Goal: Task Accomplishment & Management: Use online tool/utility

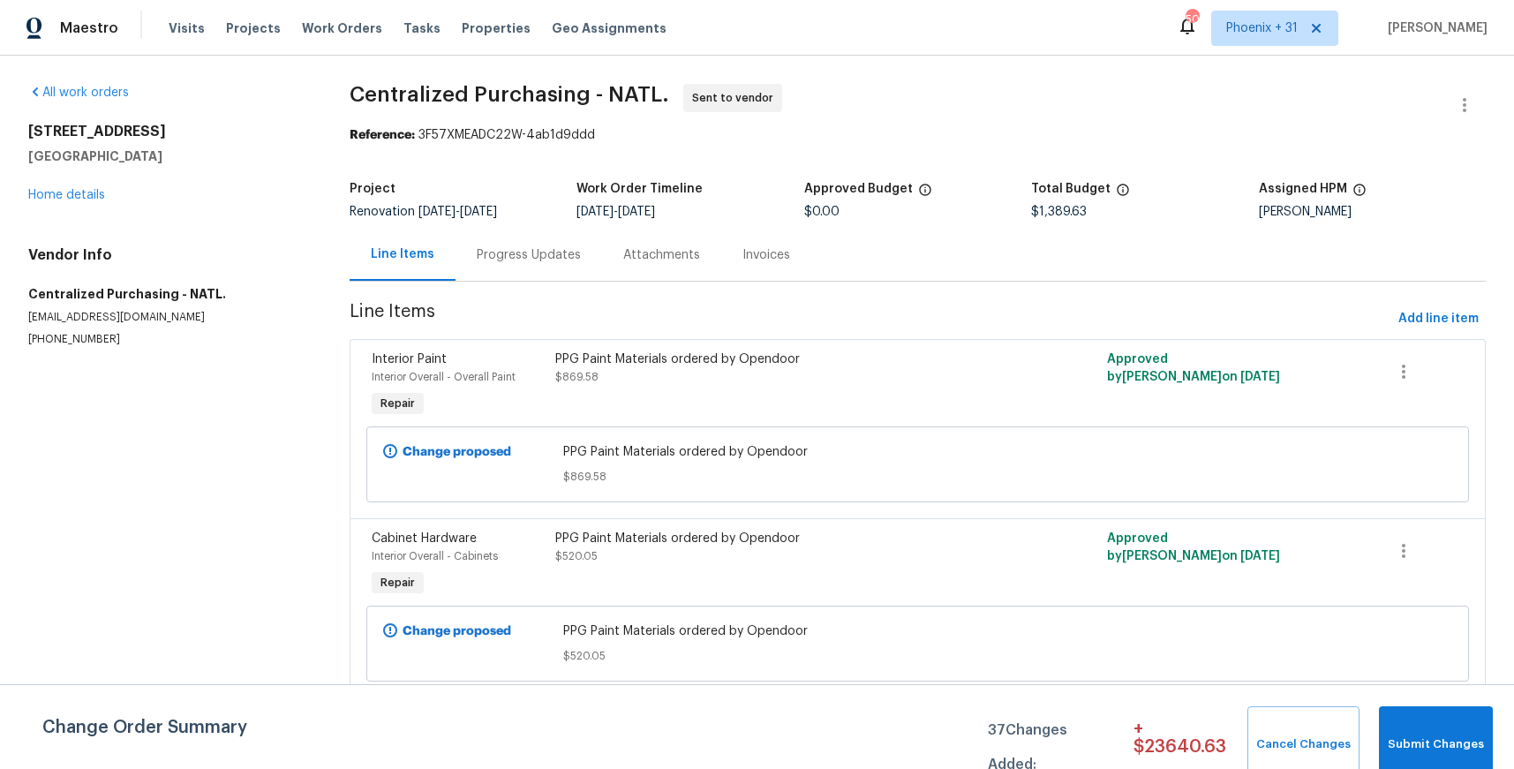
click at [369, 30] on div "Visits Projects Work Orders Tasks Properties Geo Assignments" at bounding box center [428, 28] width 519 height 35
click at [358, 29] on span "Work Orders" at bounding box center [342, 28] width 80 height 18
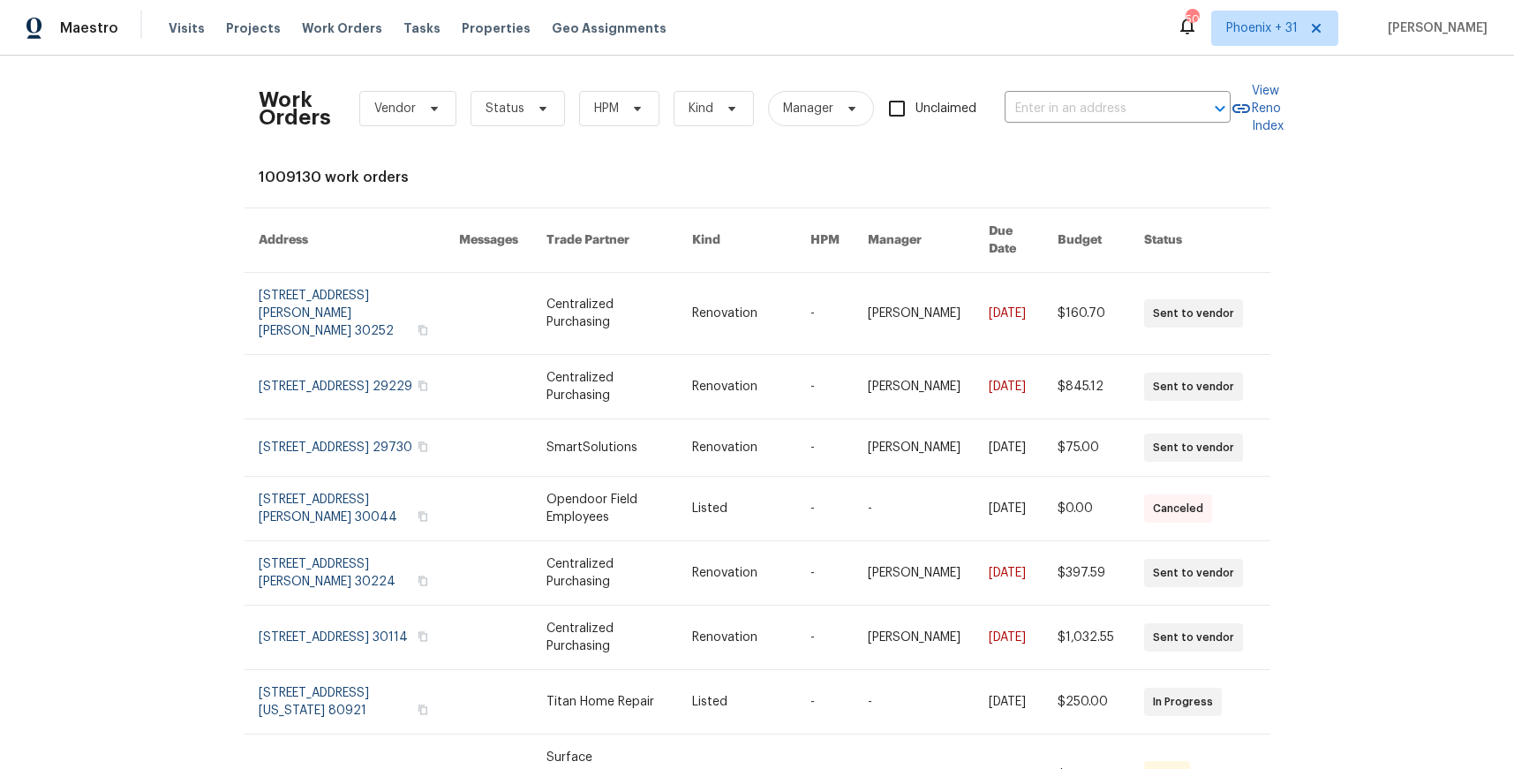
click at [1183, 95] on div "​" at bounding box center [1118, 108] width 226 height 27
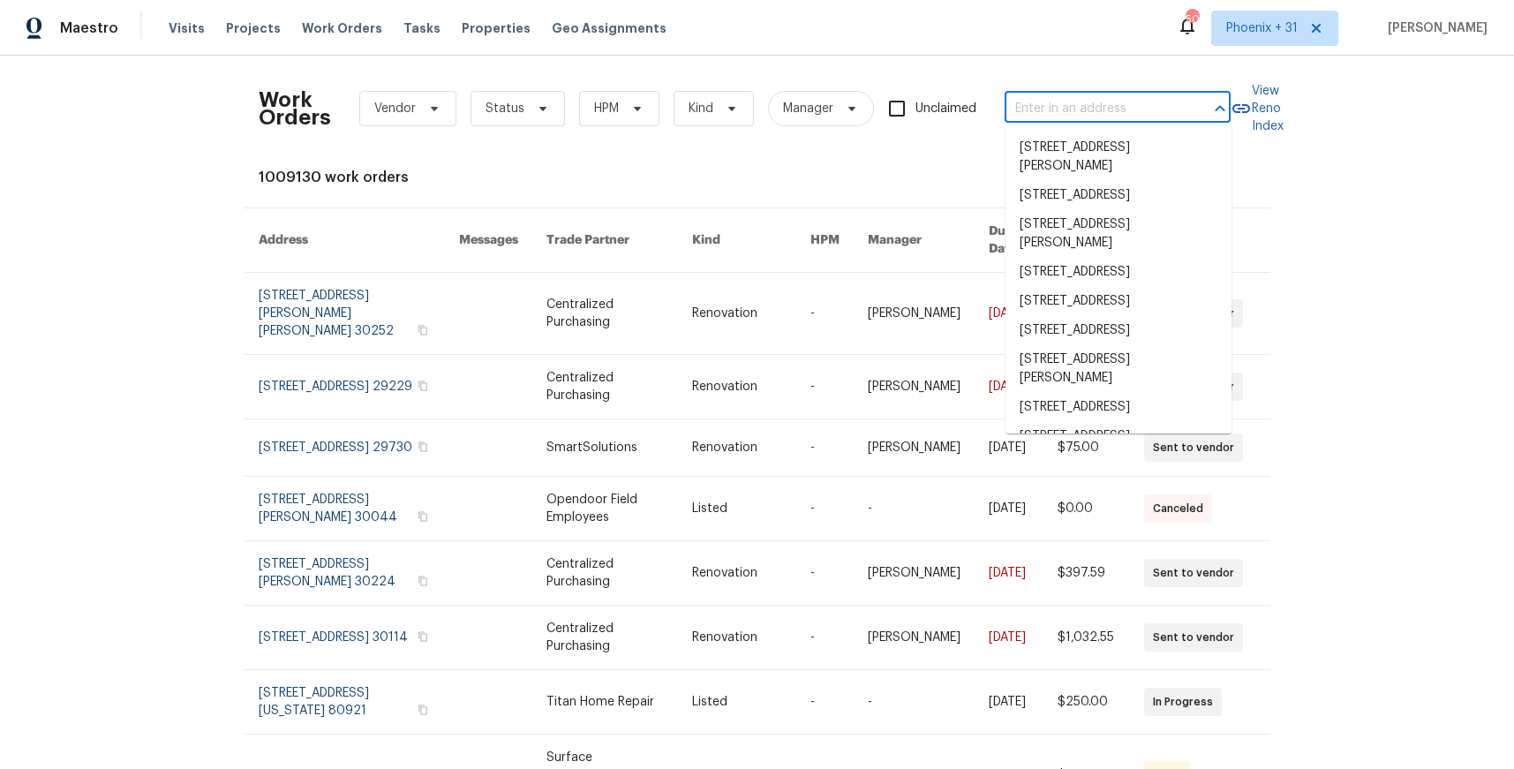
click at [1181, 102] on input "text" at bounding box center [1093, 108] width 177 height 27
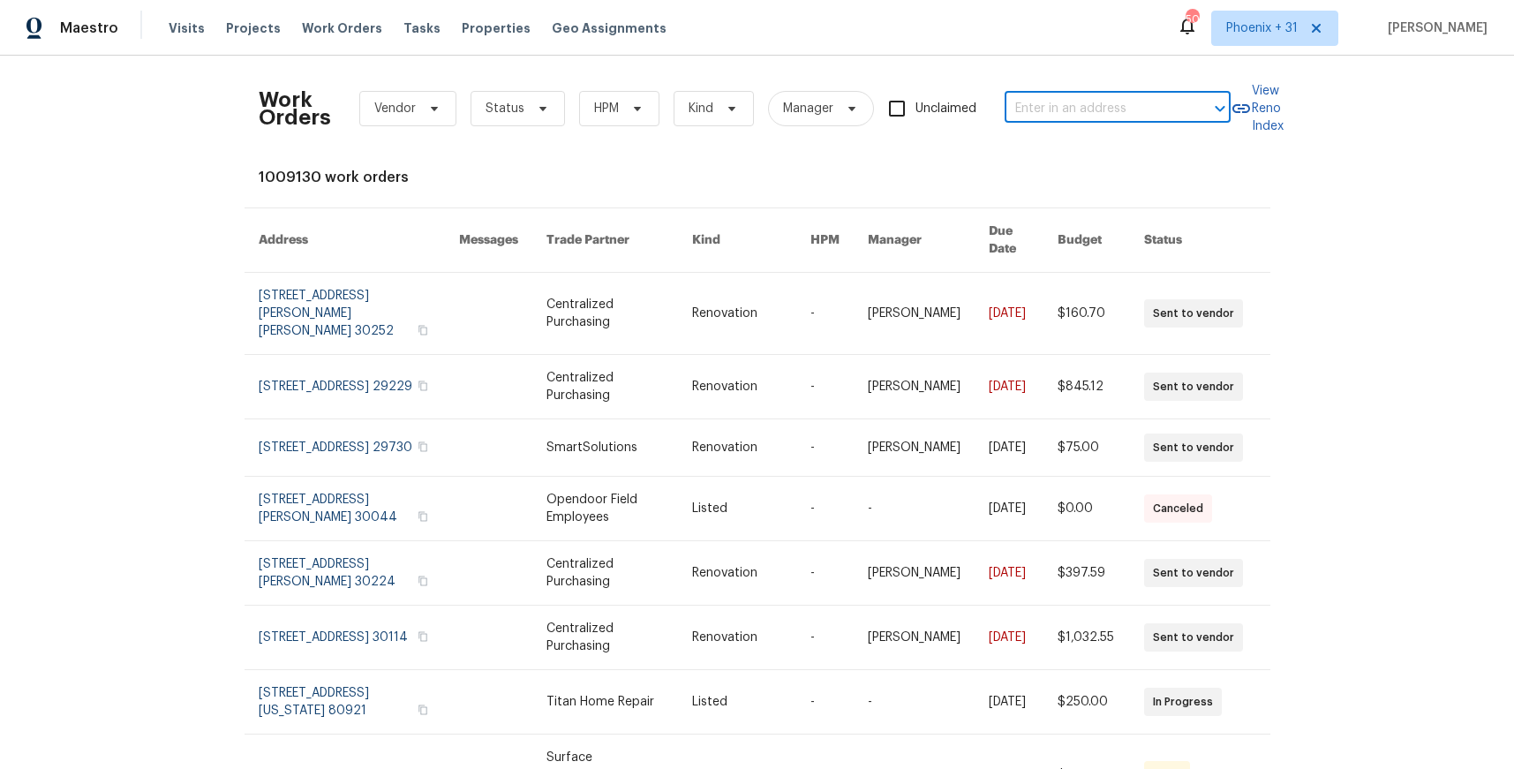
paste input "[STREET_ADDRESS]"
type input "[STREET_ADDRESS]"
click at [1147, 145] on li "[STREET_ADDRESS]" at bounding box center [1119, 147] width 226 height 29
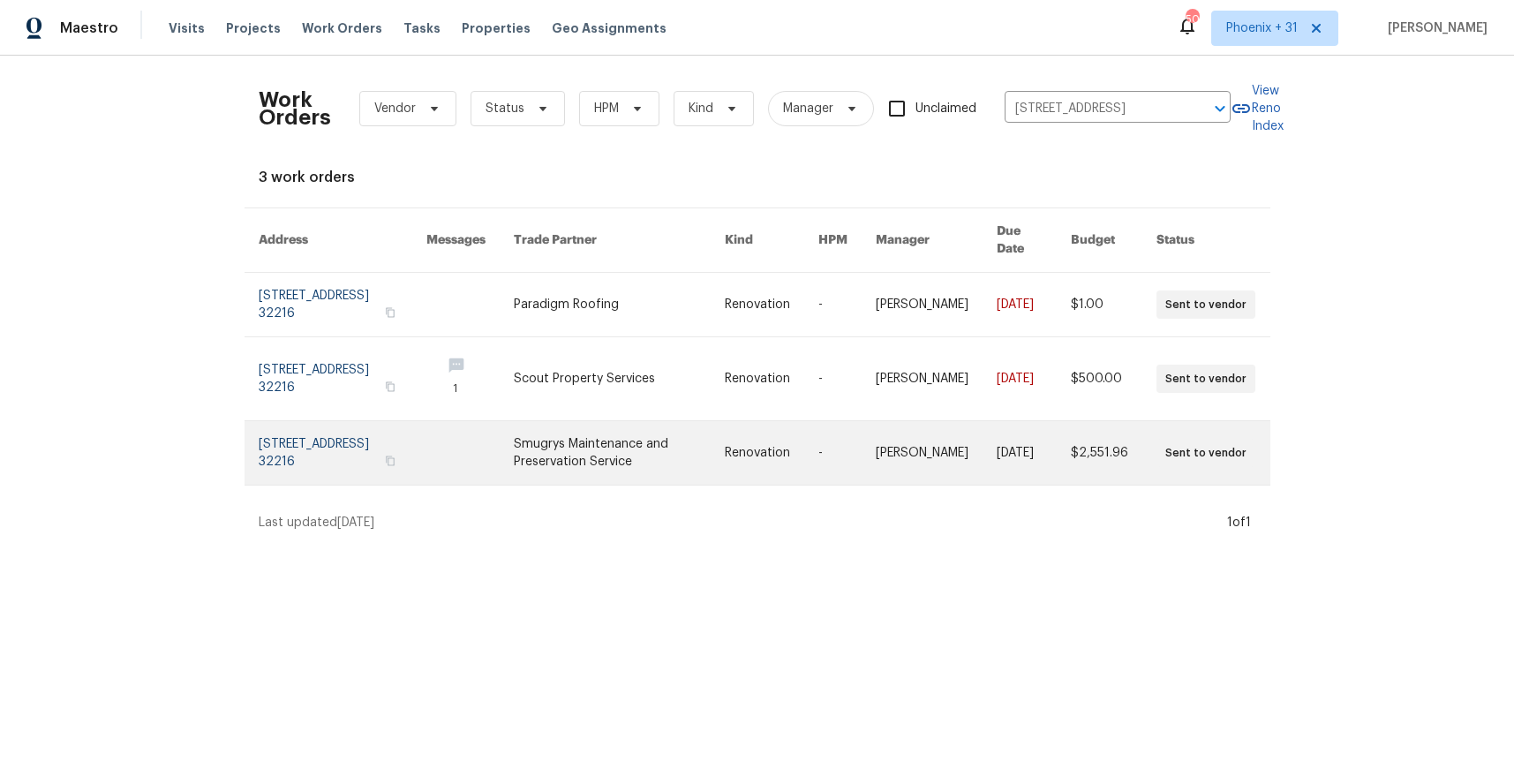
click at [667, 421] on link at bounding box center [619, 453] width 211 height 64
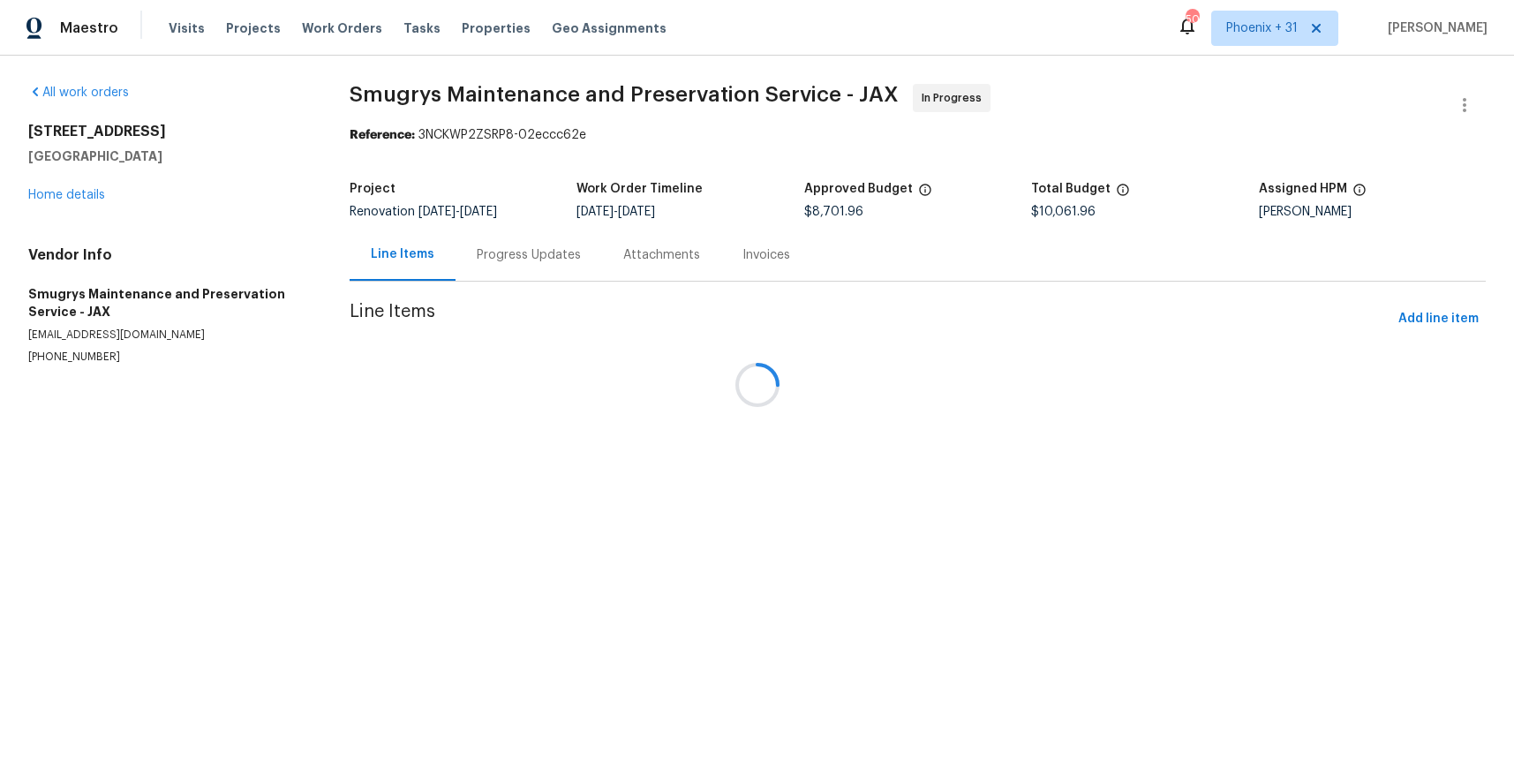
click at [79, 189] on div at bounding box center [757, 384] width 1514 height 769
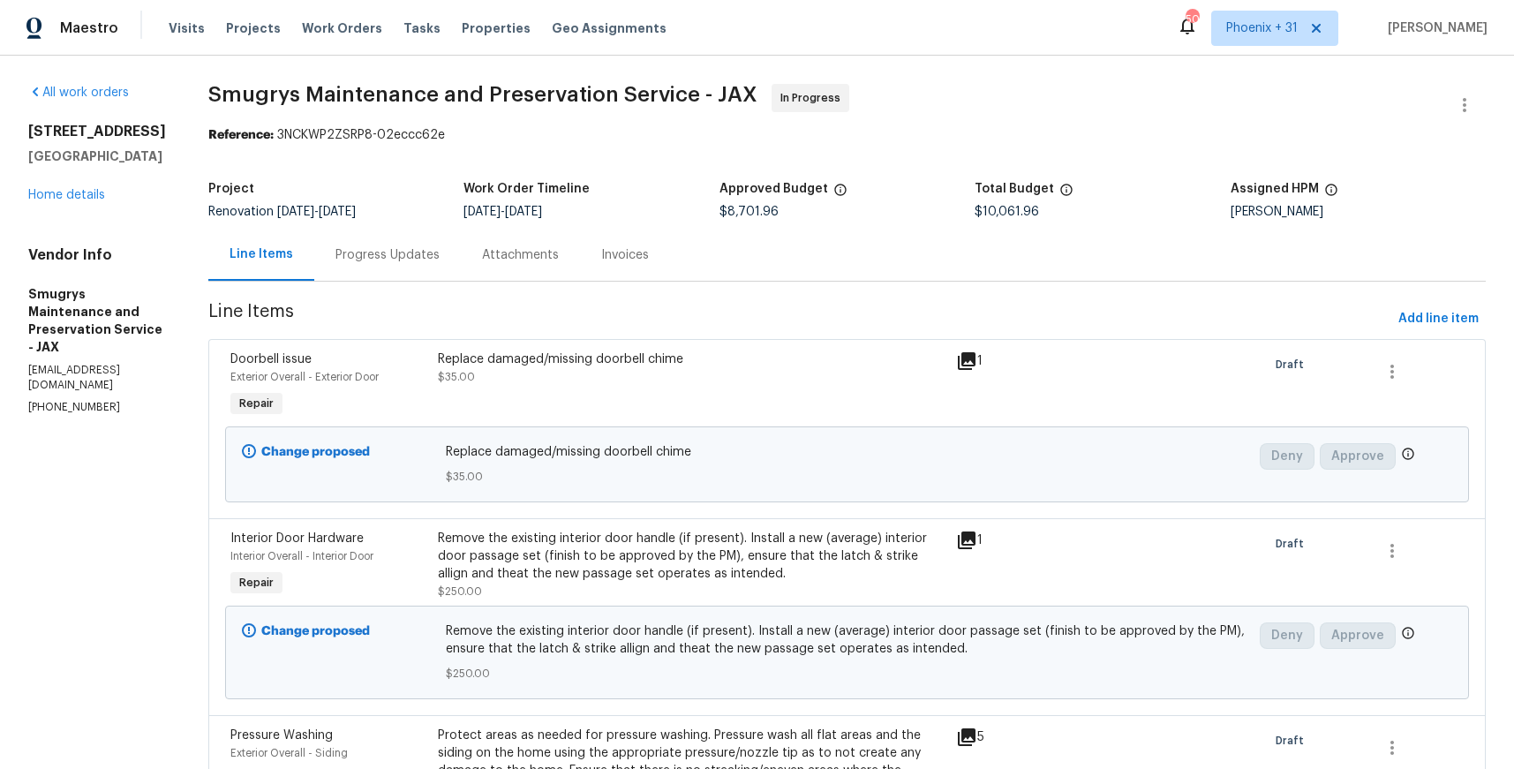
click at [81, 165] on h5 "[GEOGRAPHIC_DATA]" at bounding box center [97, 156] width 138 height 18
click at [64, 201] on link "Home details" at bounding box center [66, 195] width 77 height 12
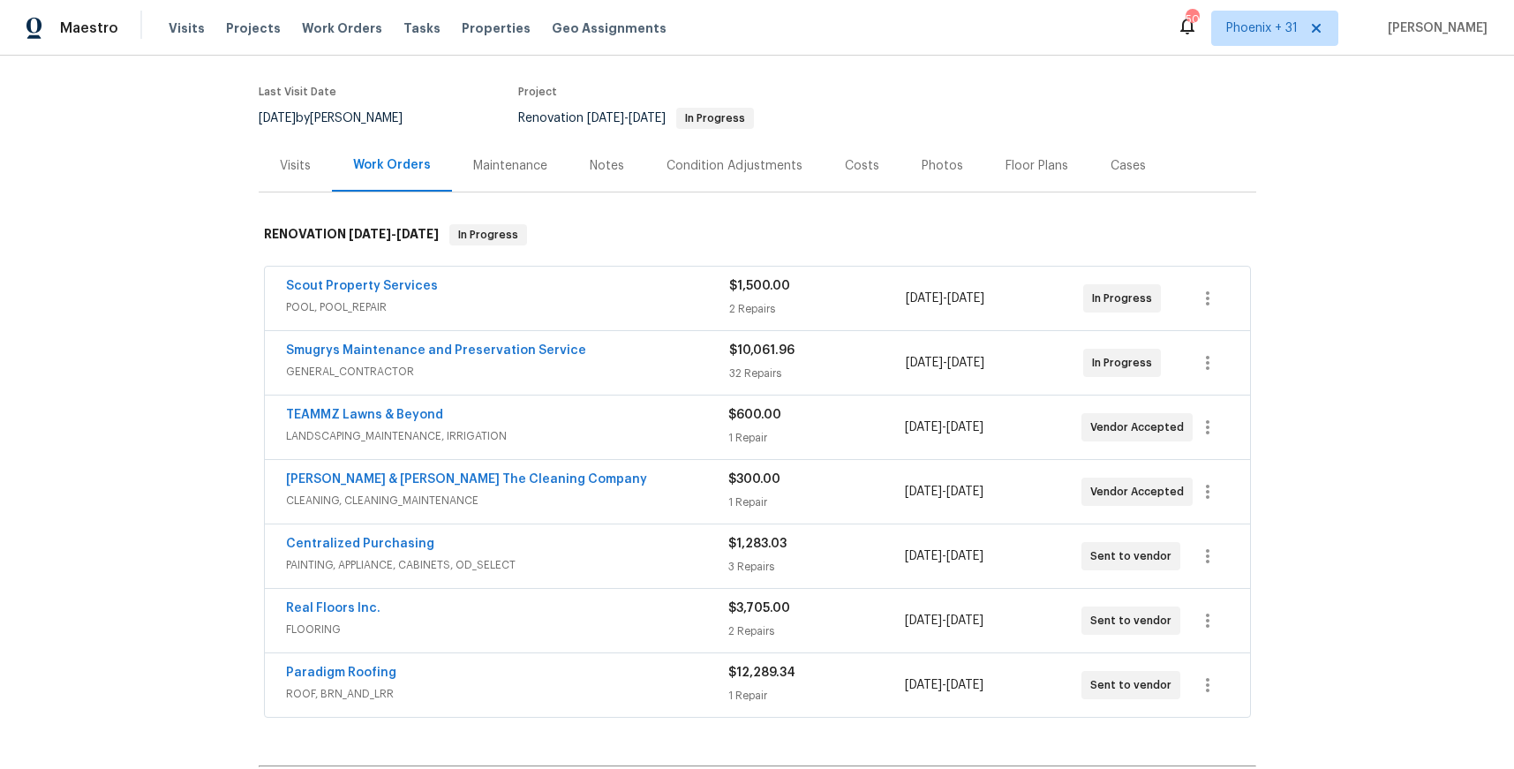
scroll to position [148, 0]
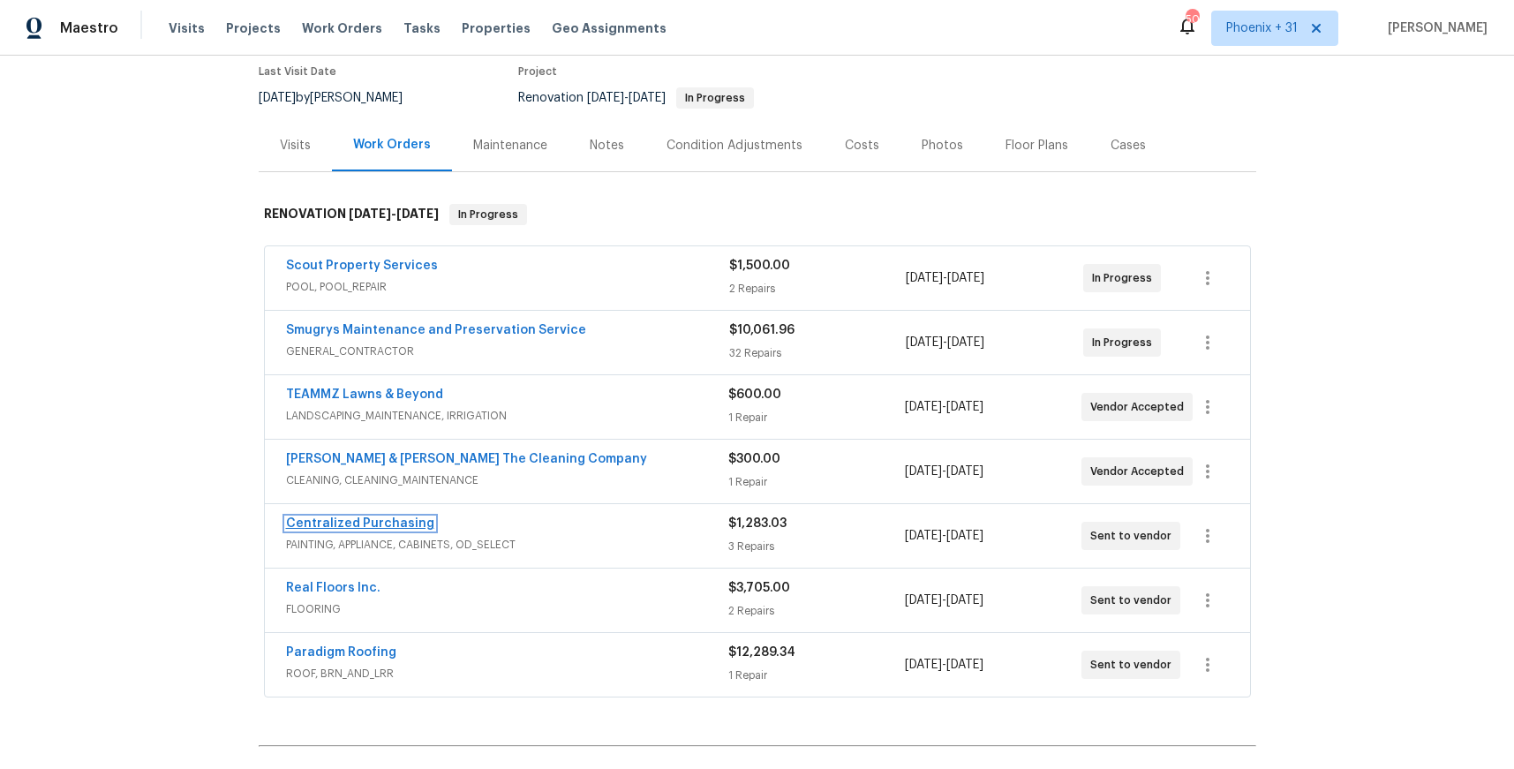
click at [388, 520] on link "Centralized Purchasing" at bounding box center [360, 523] width 148 height 12
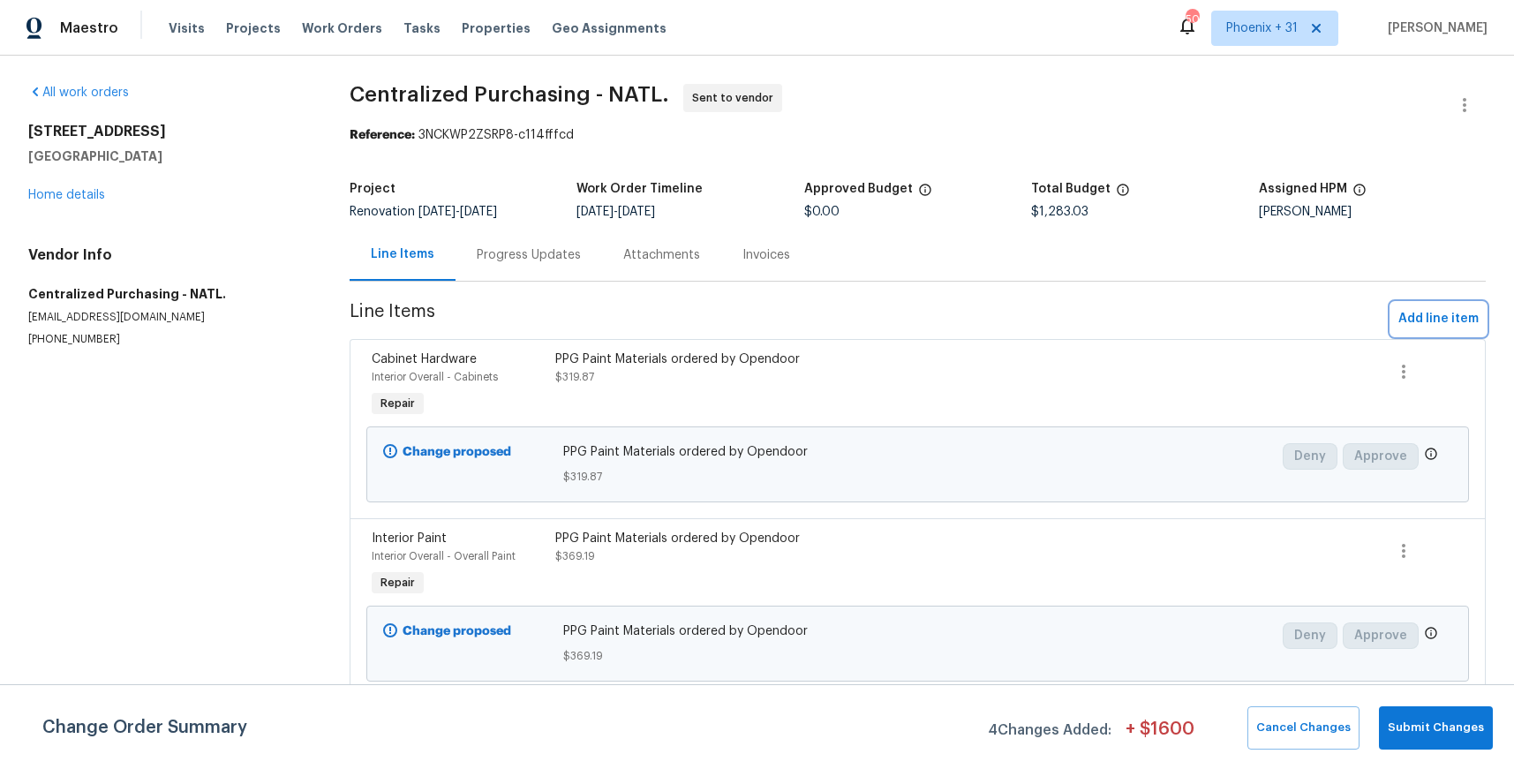
click at [1452, 317] on span "Add line item" at bounding box center [1439, 319] width 80 height 22
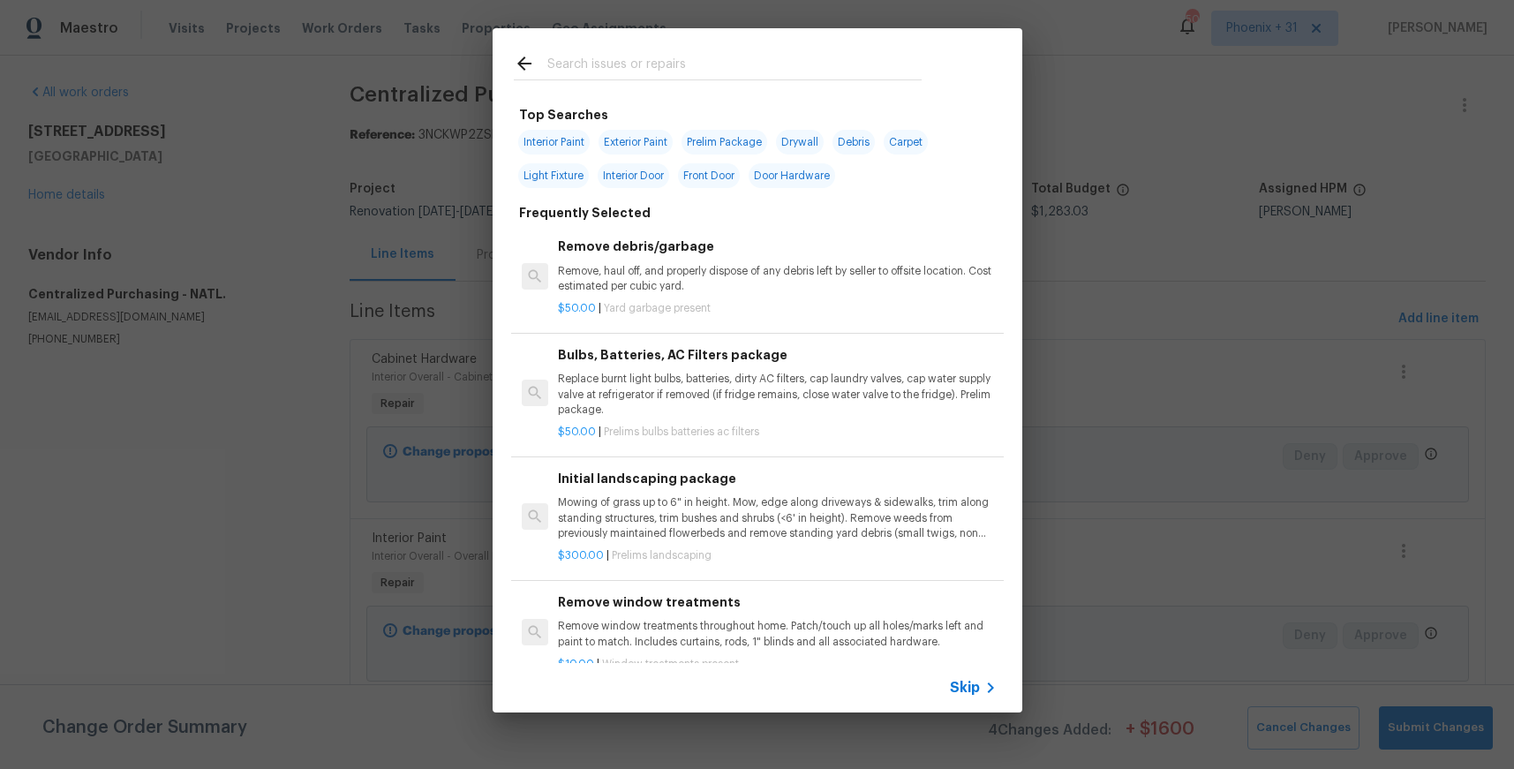
click at [781, 63] on input "text" at bounding box center [734, 66] width 374 height 26
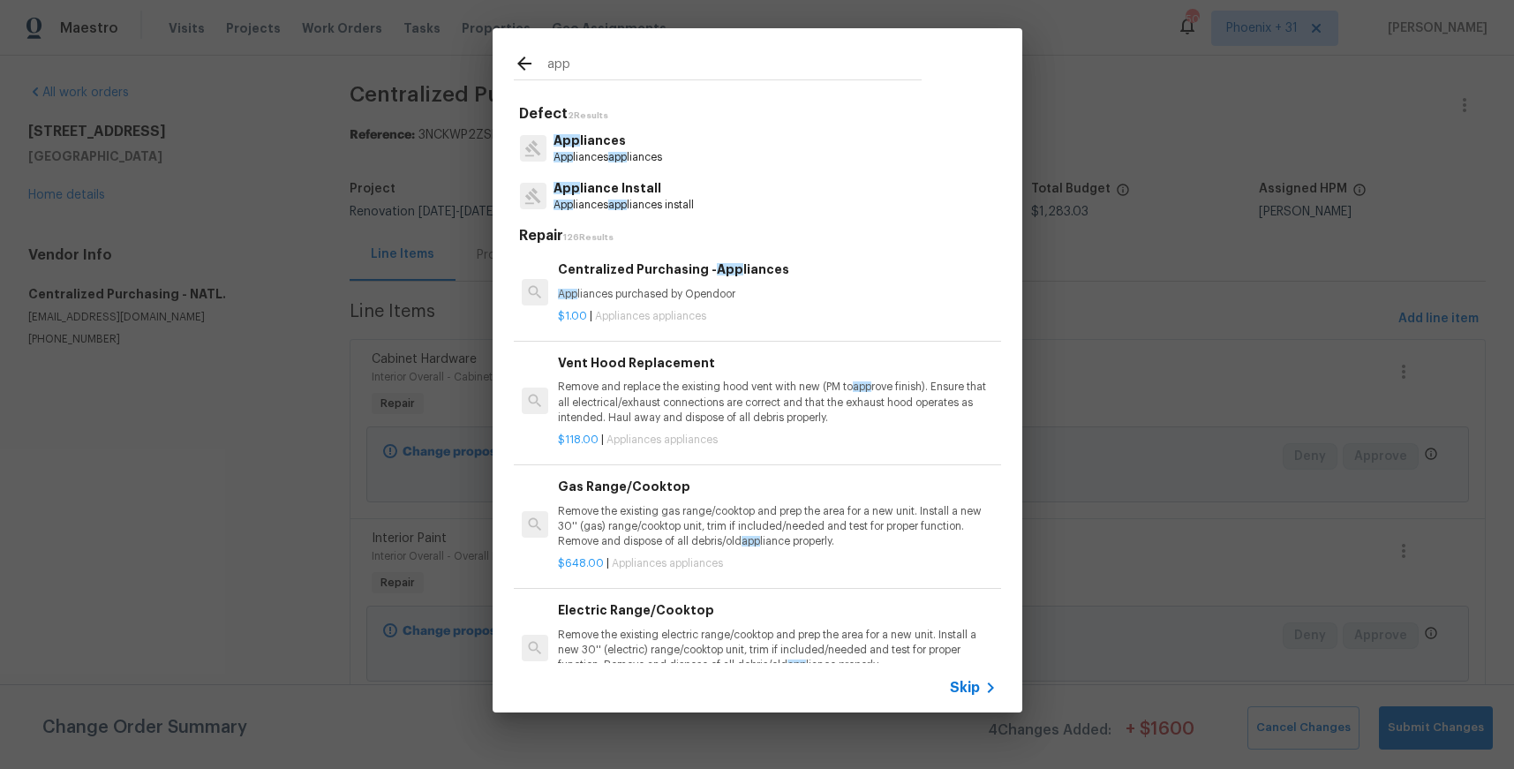
type input "app"
click at [833, 299] on p "App liances purchased by Opendoor" at bounding box center [777, 294] width 438 height 15
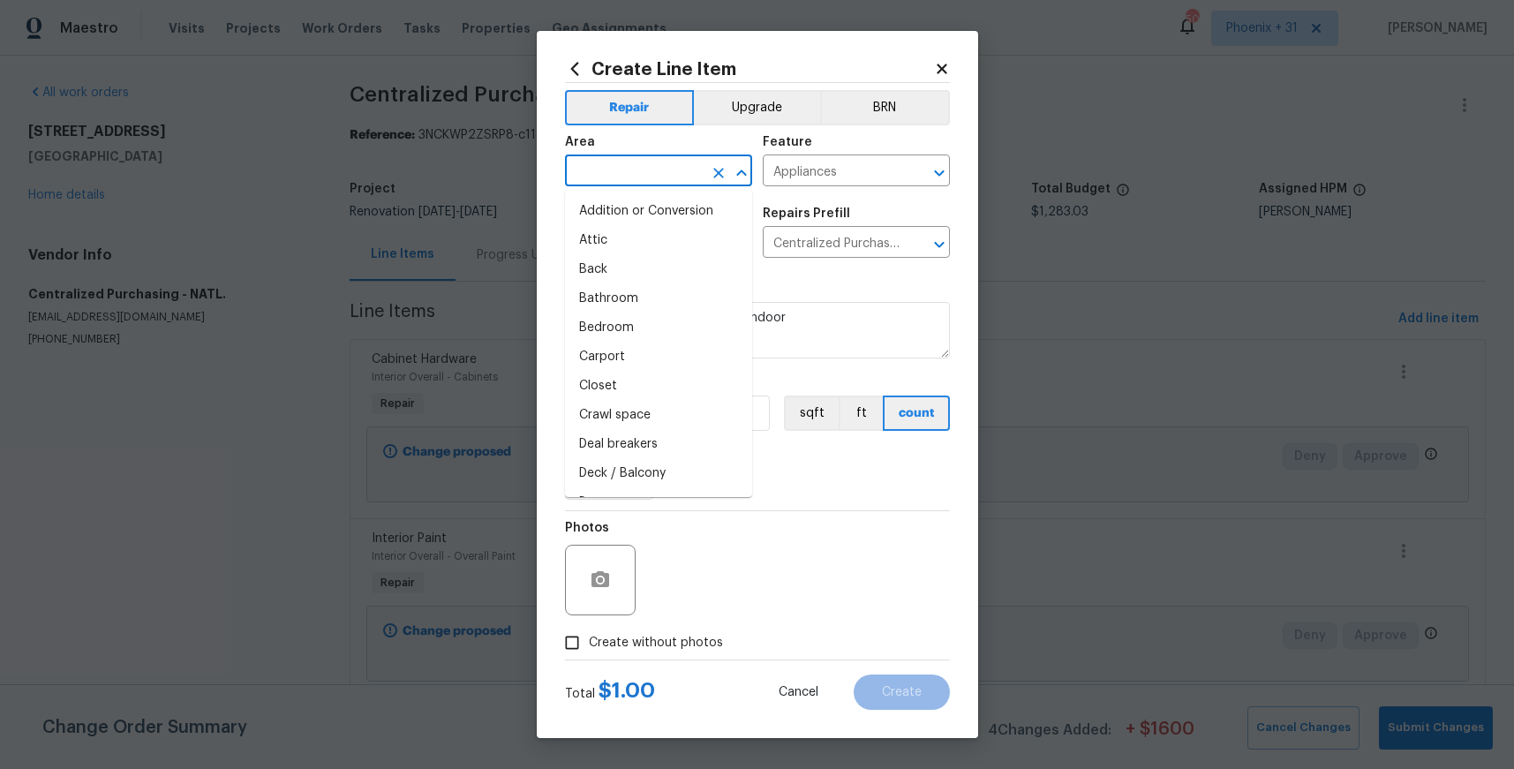
click at [623, 165] on input "text" at bounding box center [634, 172] width 138 height 27
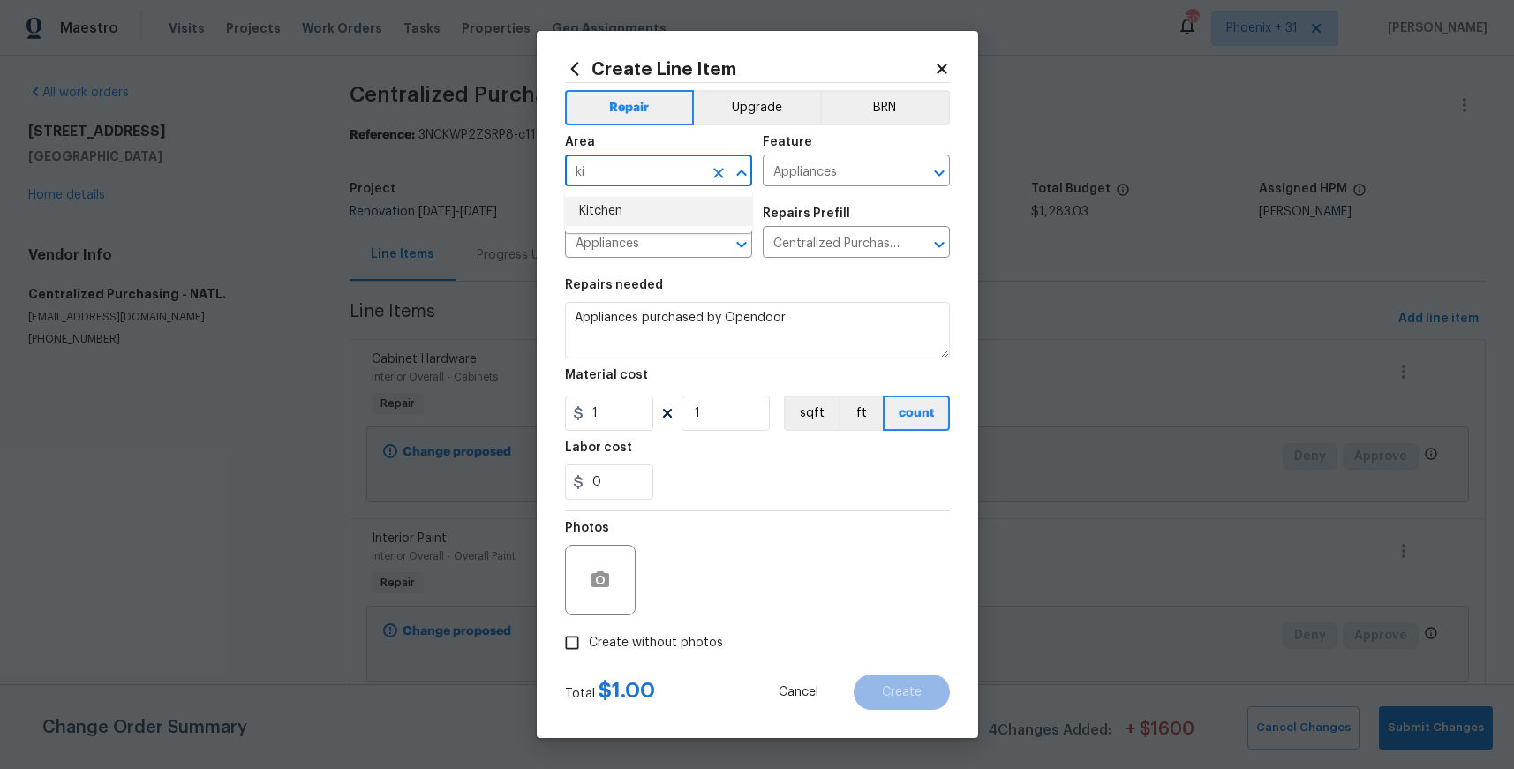
click at [618, 207] on li "Kitchen" at bounding box center [658, 211] width 187 height 29
type input "Kitchen"
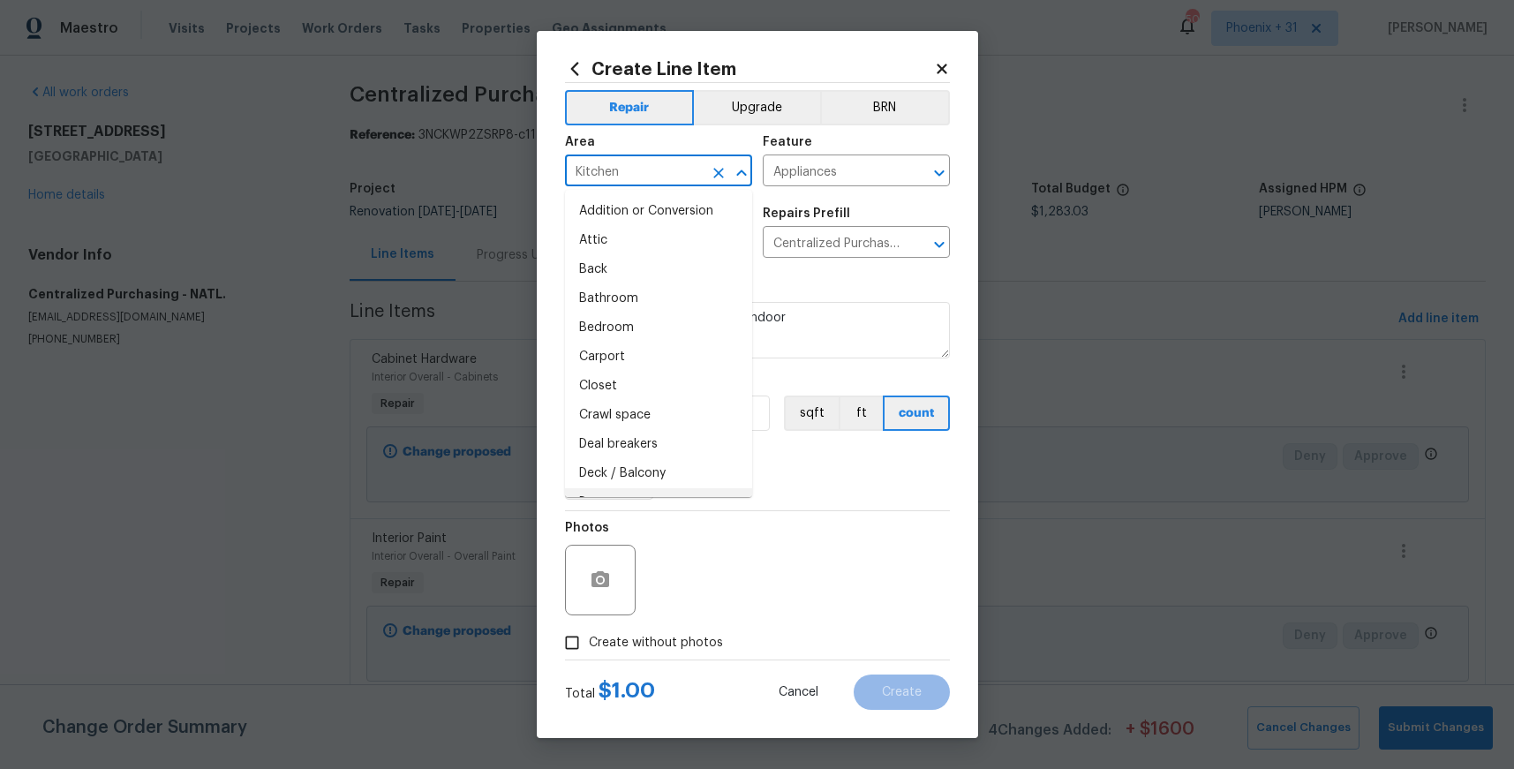
click at [735, 554] on div "Photos" at bounding box center [757, 568] width 385 height 115
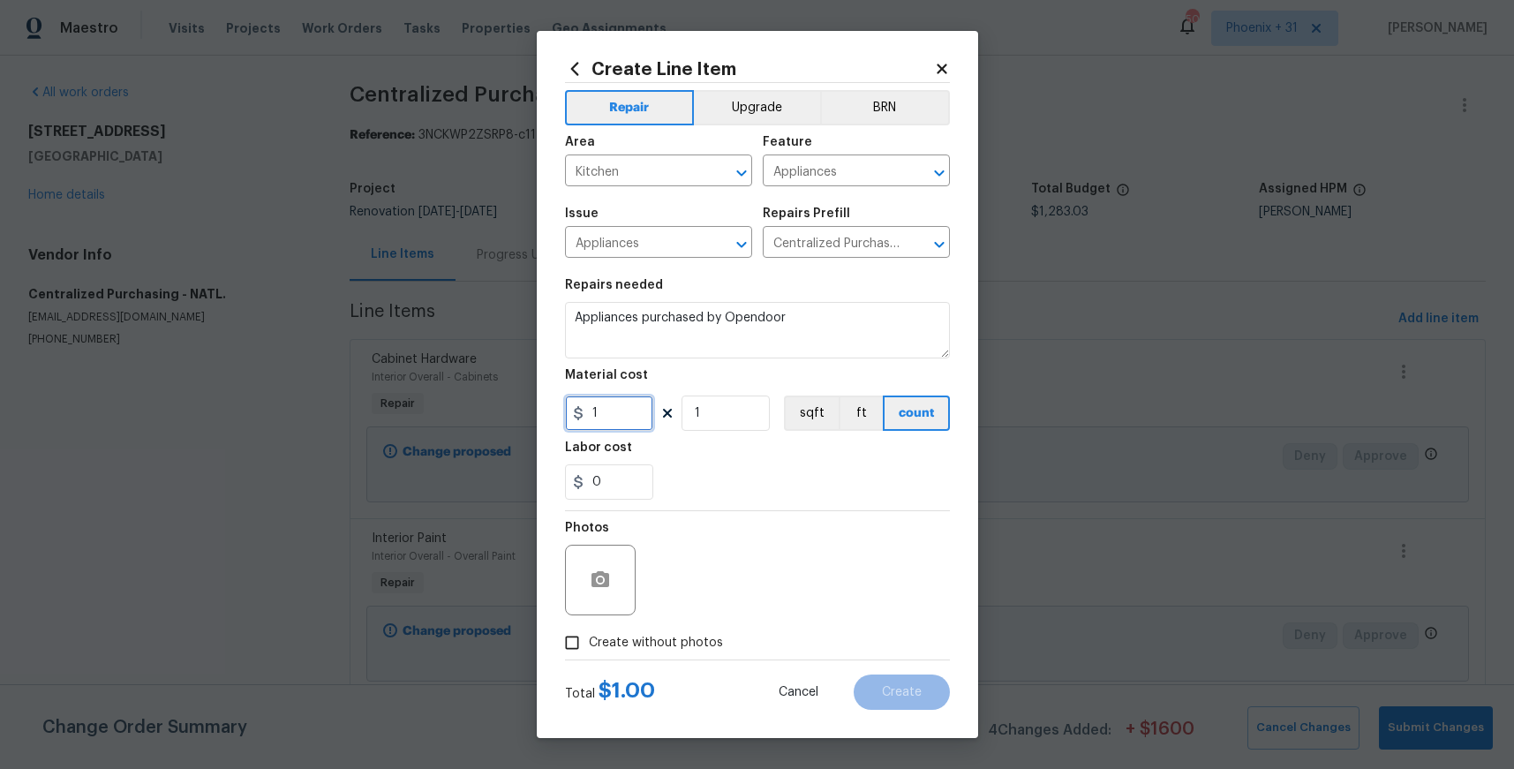
click at [576, 405] on div "1" at bounding box center [609, 413] width 88 height 35
type input "705.23"
drag, startPoint x: 630, startPoint y: 637, endPoint x: 646, endPoint y: 627, distance: 19.1
click at [634, 635] on span "Create without photos" at bounding box center [656, 643] width 134 height 19
click at [589, 635] on input "Create without photos" at bounding box center [572, 643] width 34 height 34
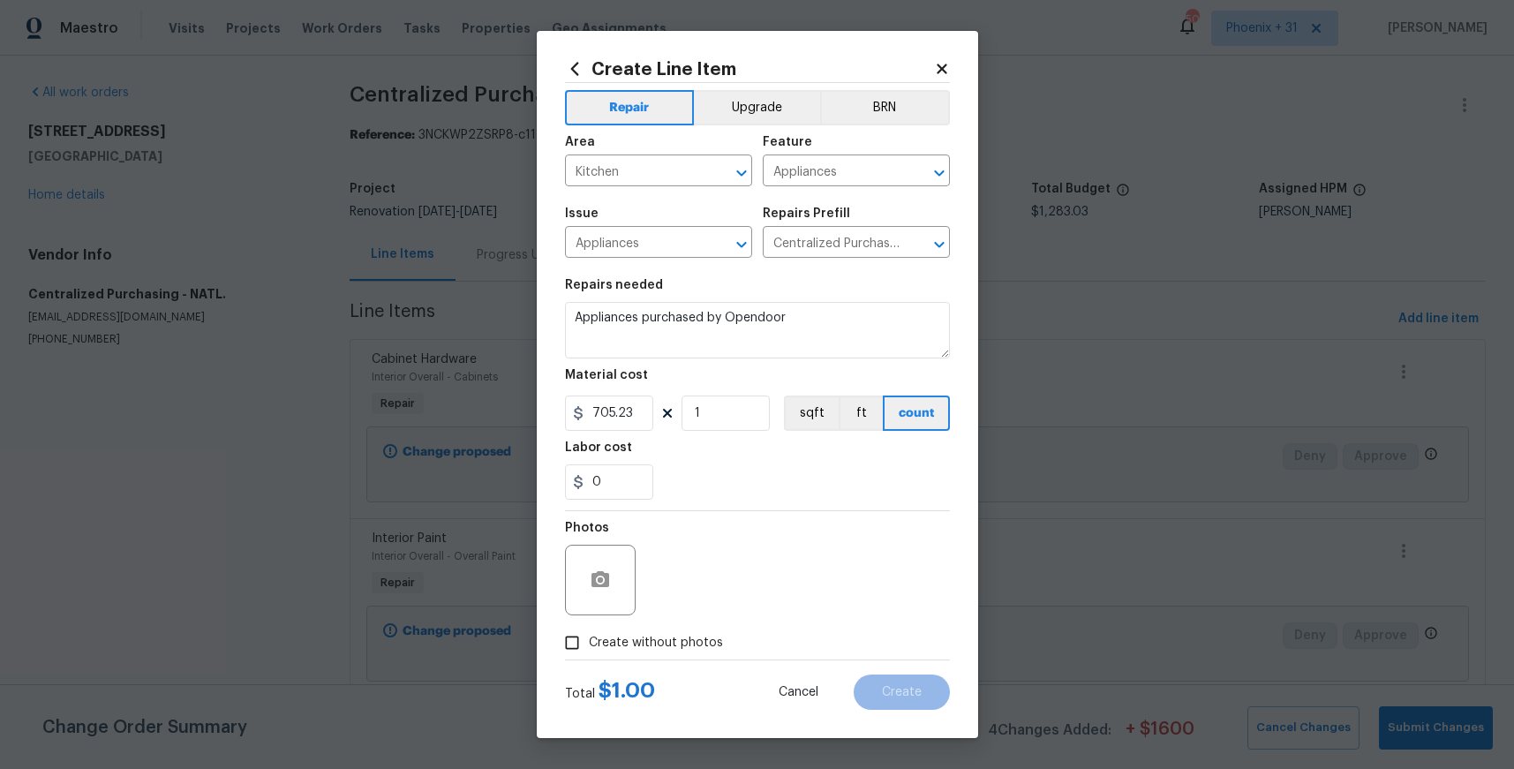
checkbox input "true"
drag, startPoint x: 646, startPoint y: 627, endPoint x: 684, endPoint y: 593, distance: 50.7
click at [684, 593] on textarea at bounding box center [800, 580] width 300 height 71
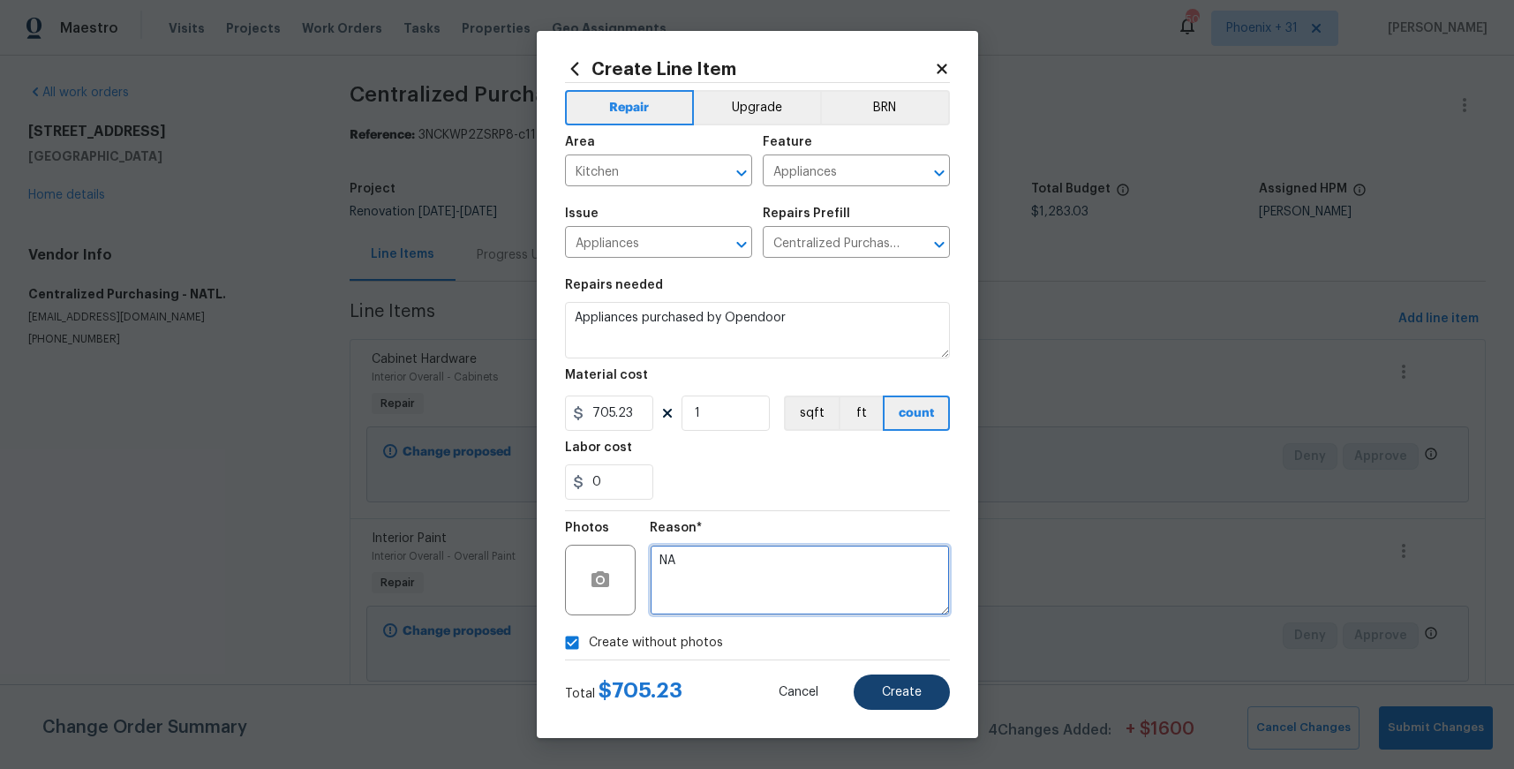
type textarea "NA"
click at [904, 682] on button "Create" at bounding box center [902, 692] width 96 height 35
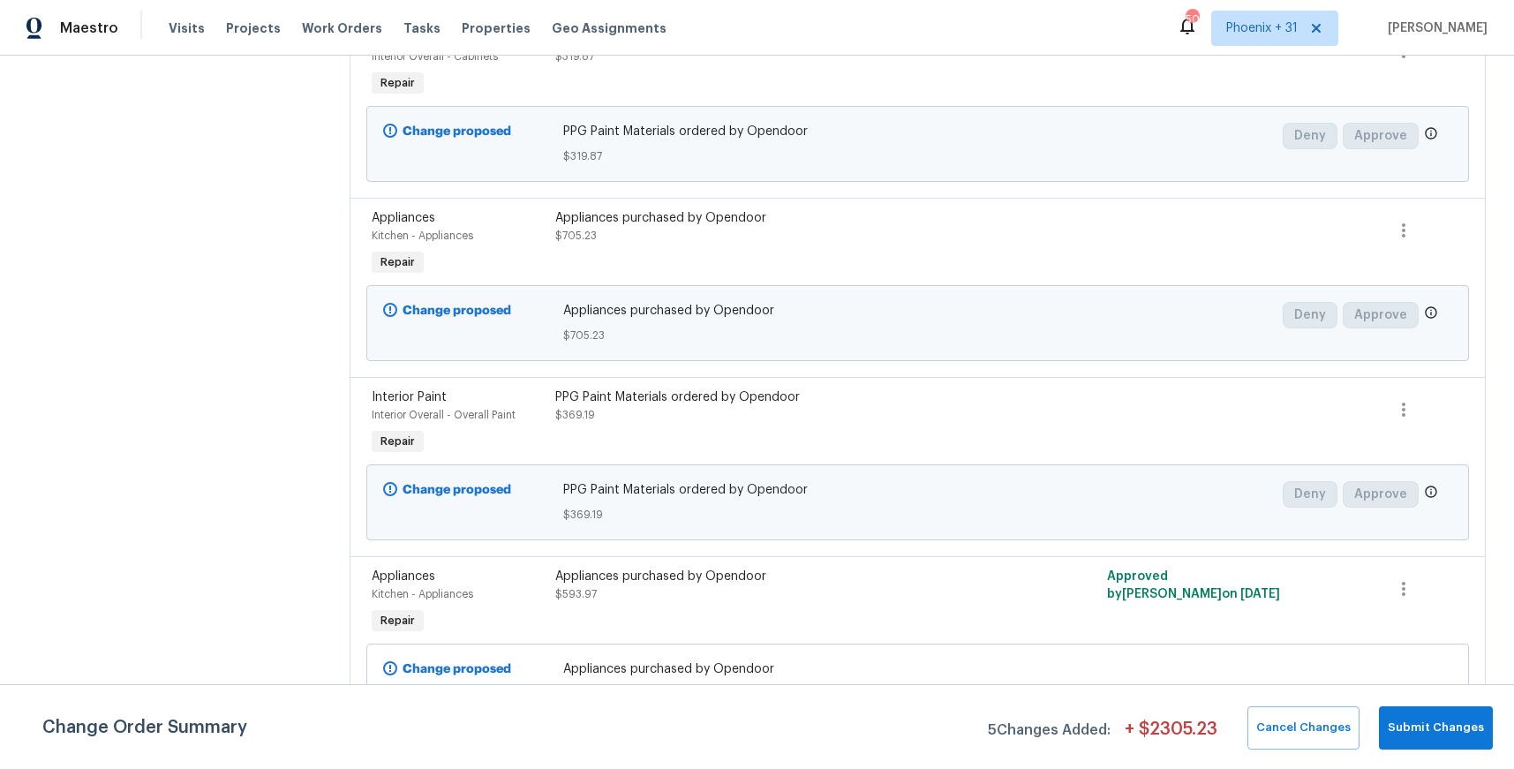
scroll to position [338, 0]
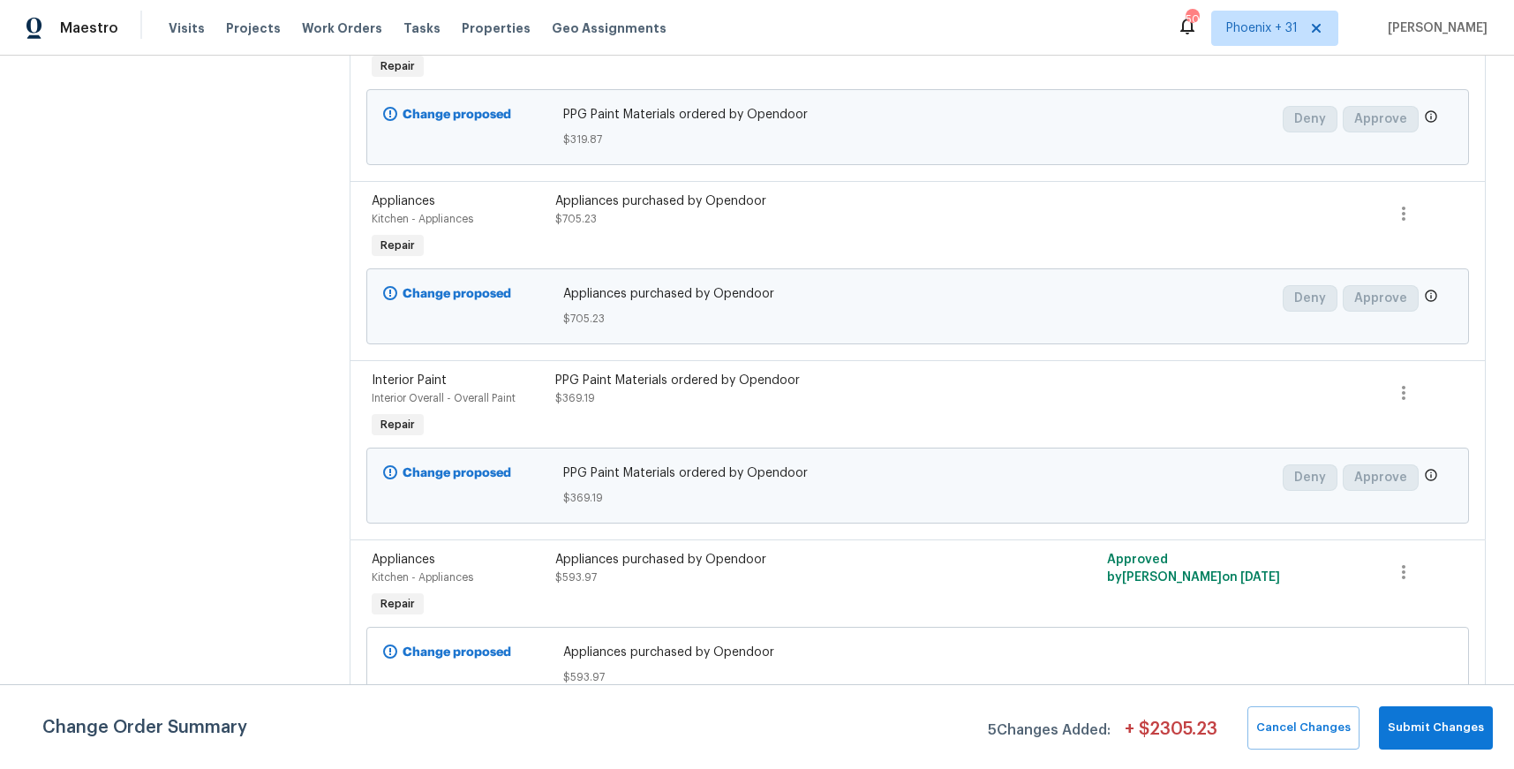
click at [904, 564] on div "Appliances purchased by Opendoor" at bounding box center [779, 560] width 449 height 18
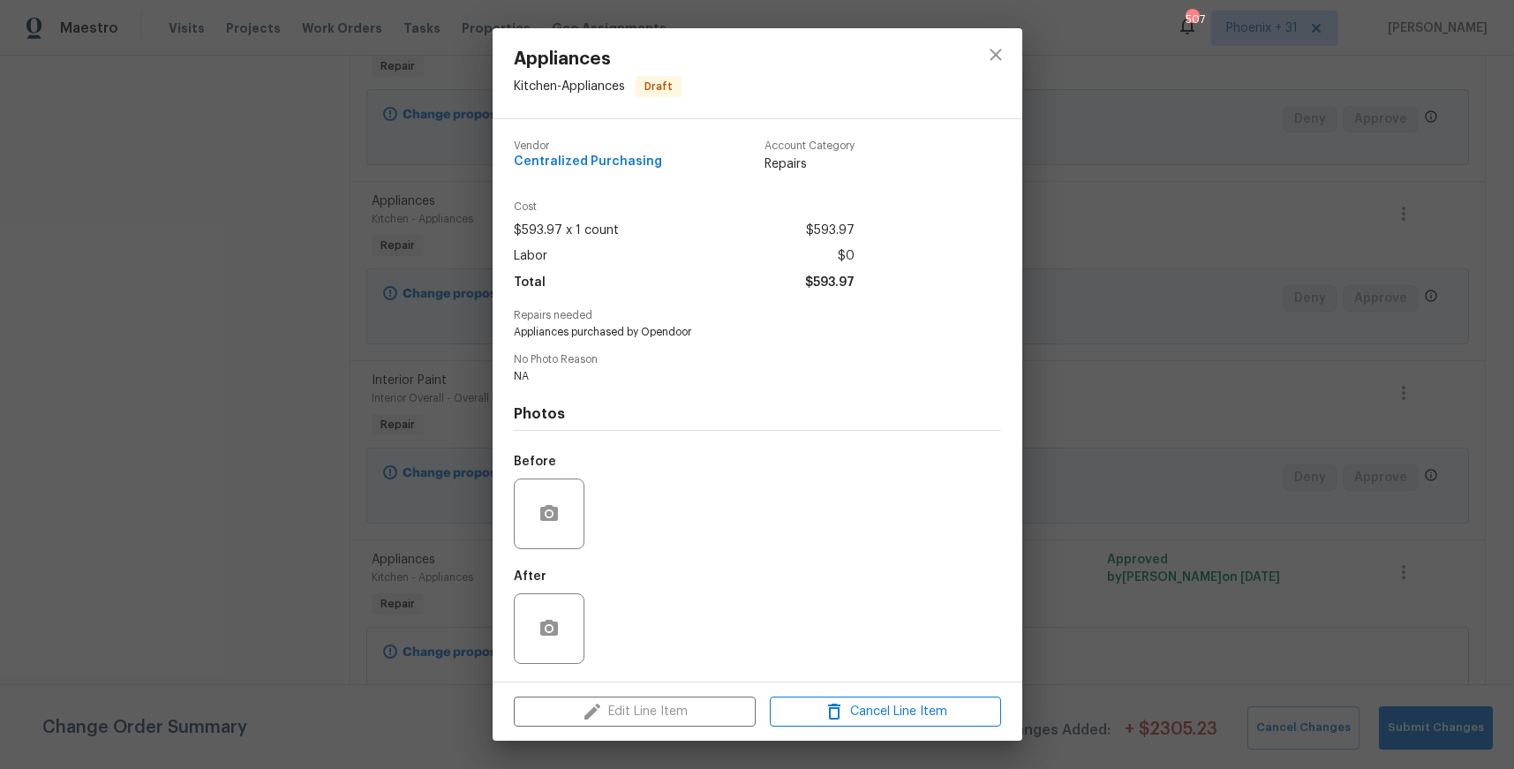
click at [649, 713] on div "Edit Line Item Cancel Line Item" at bounding box center [758, 711] width 530 height 59
click at [720, 360] on span "No Photo Reason" at bounding box center [757, 359] width 487 height 11
click at [632, 349] on div "Vendor Centralized Purchasing Account Category Repairs Cost $593.97 x 1 count $…" at bounding box center [757, 400] width 487 height 548
click at [529, 528] on div at bounding box center [549, 514] width 71 height 71
click at [884, 716] on span "Cancel Line Item" at bounding box center [885, 712] width 221 height 22
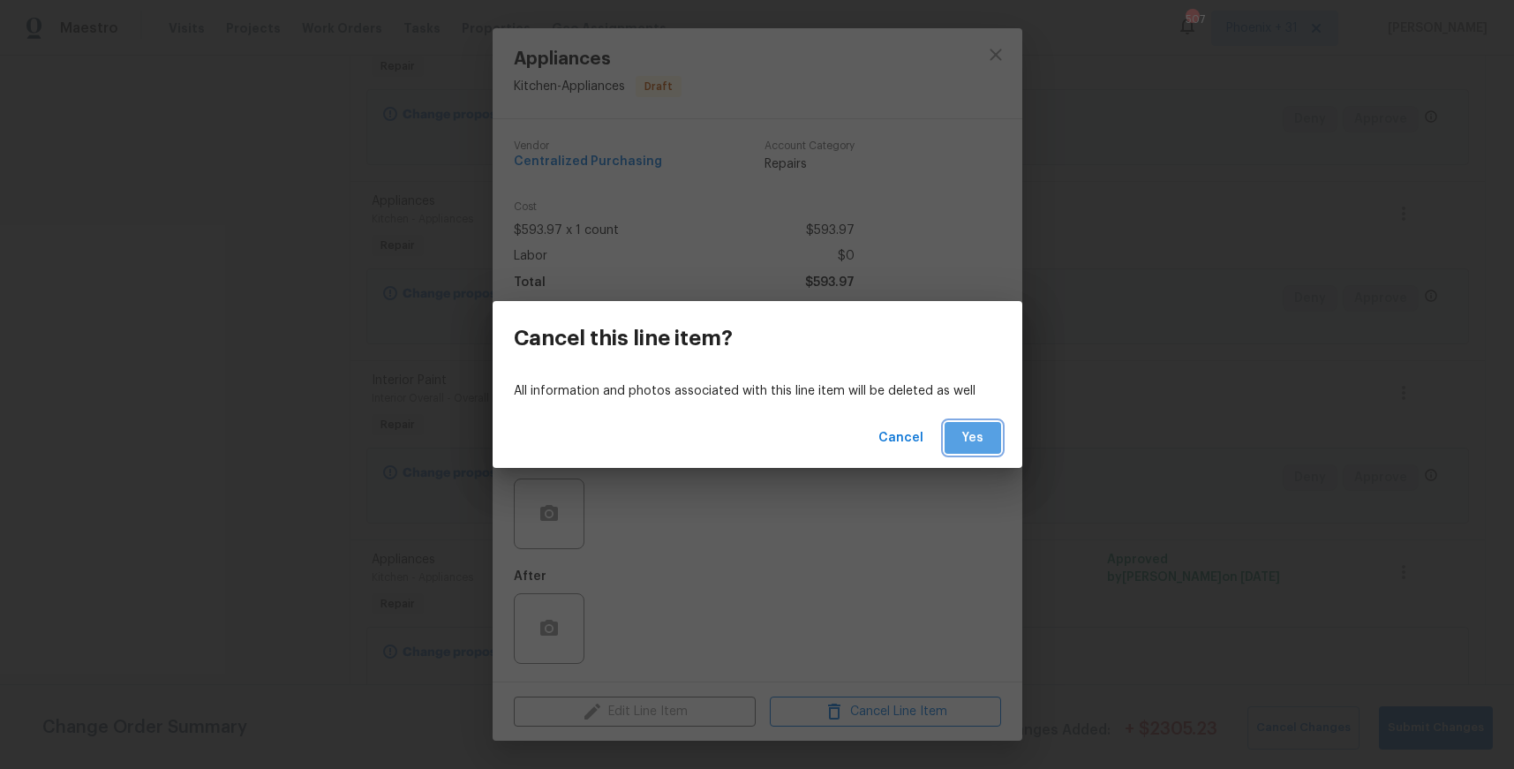
click at [984, 427] on span "Yes" at bounding box center [973, 438] width 28 height 22
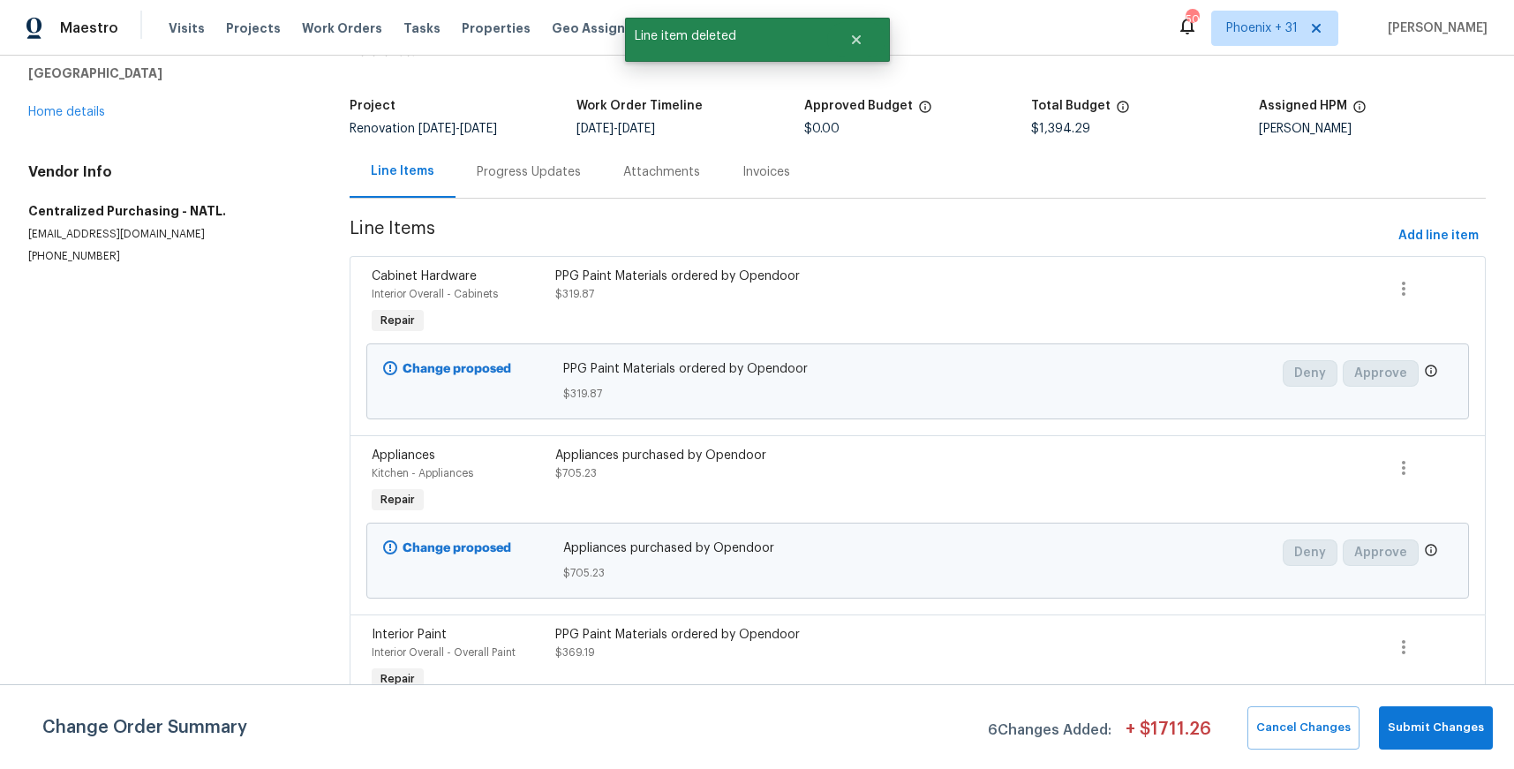
scroll to position [159, 0]
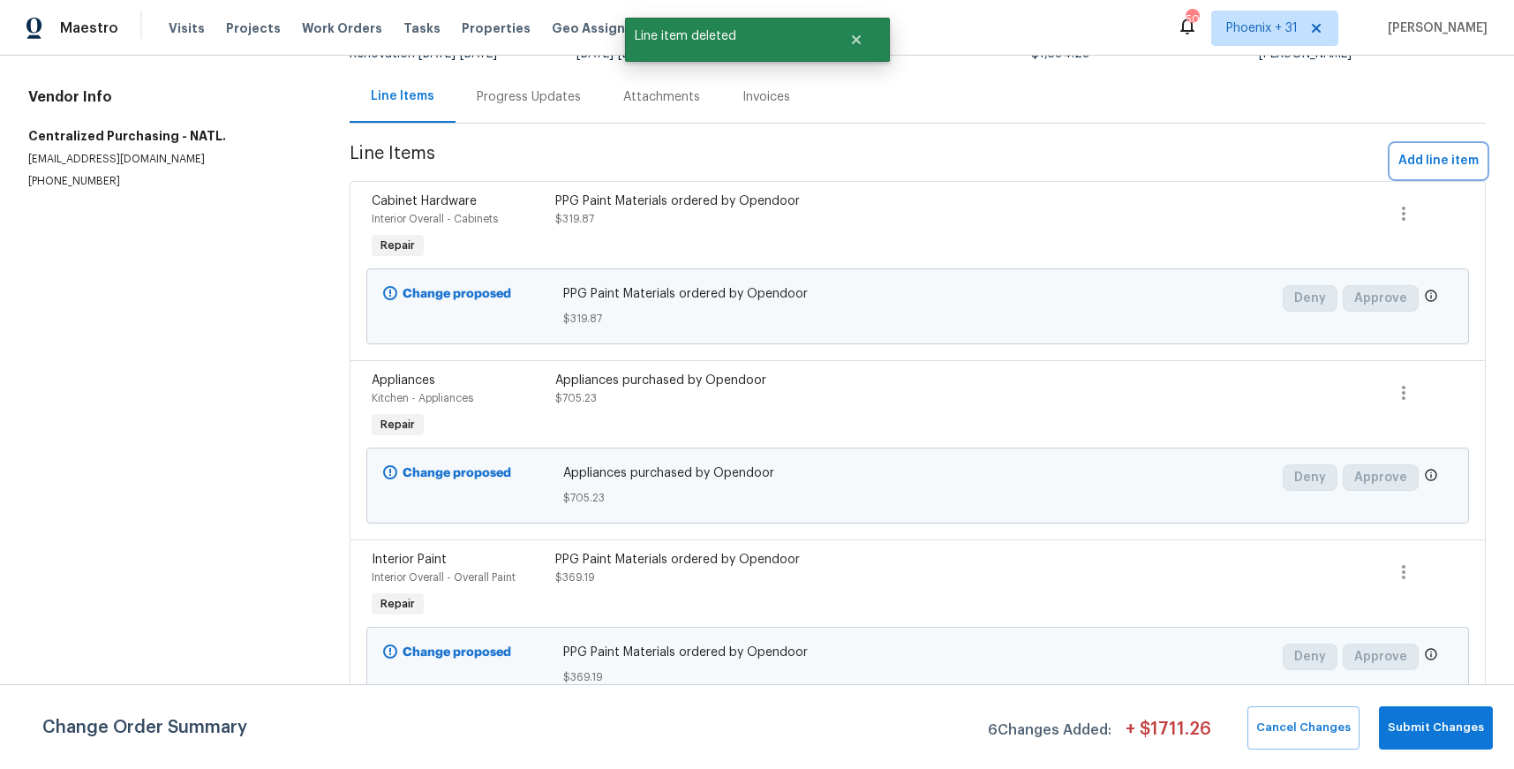
click at [1471, 168] on span "Add line item" at bounding box center [1439, 161] width 80 height 22
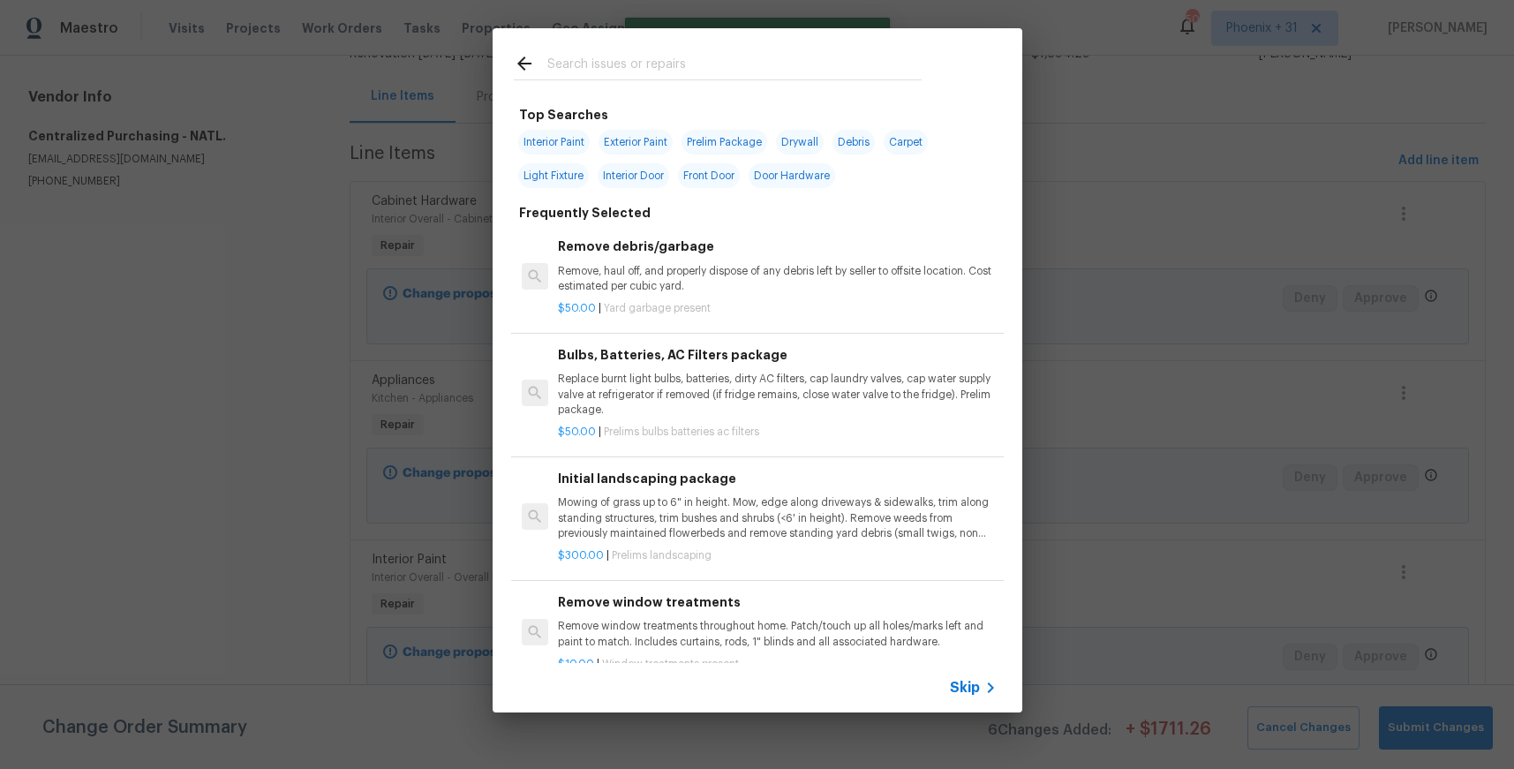
click at [833, 63] on input "text" at bounding box center [734, 66] width 374 height 26
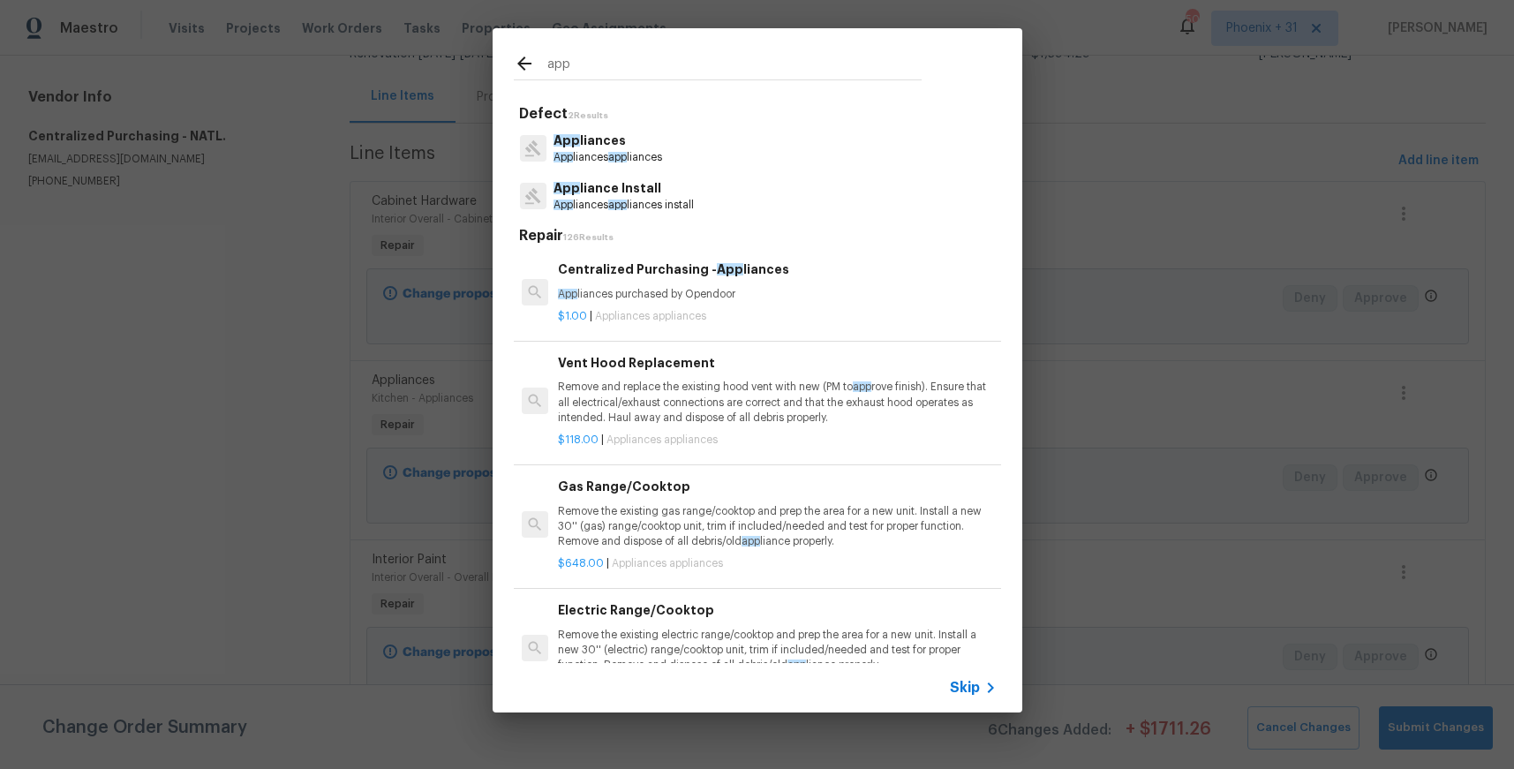
type input "app"
click at [845, 289] on p "App liances purchased by Opendoor" at bounding box center [777, 294] width 438 height 15
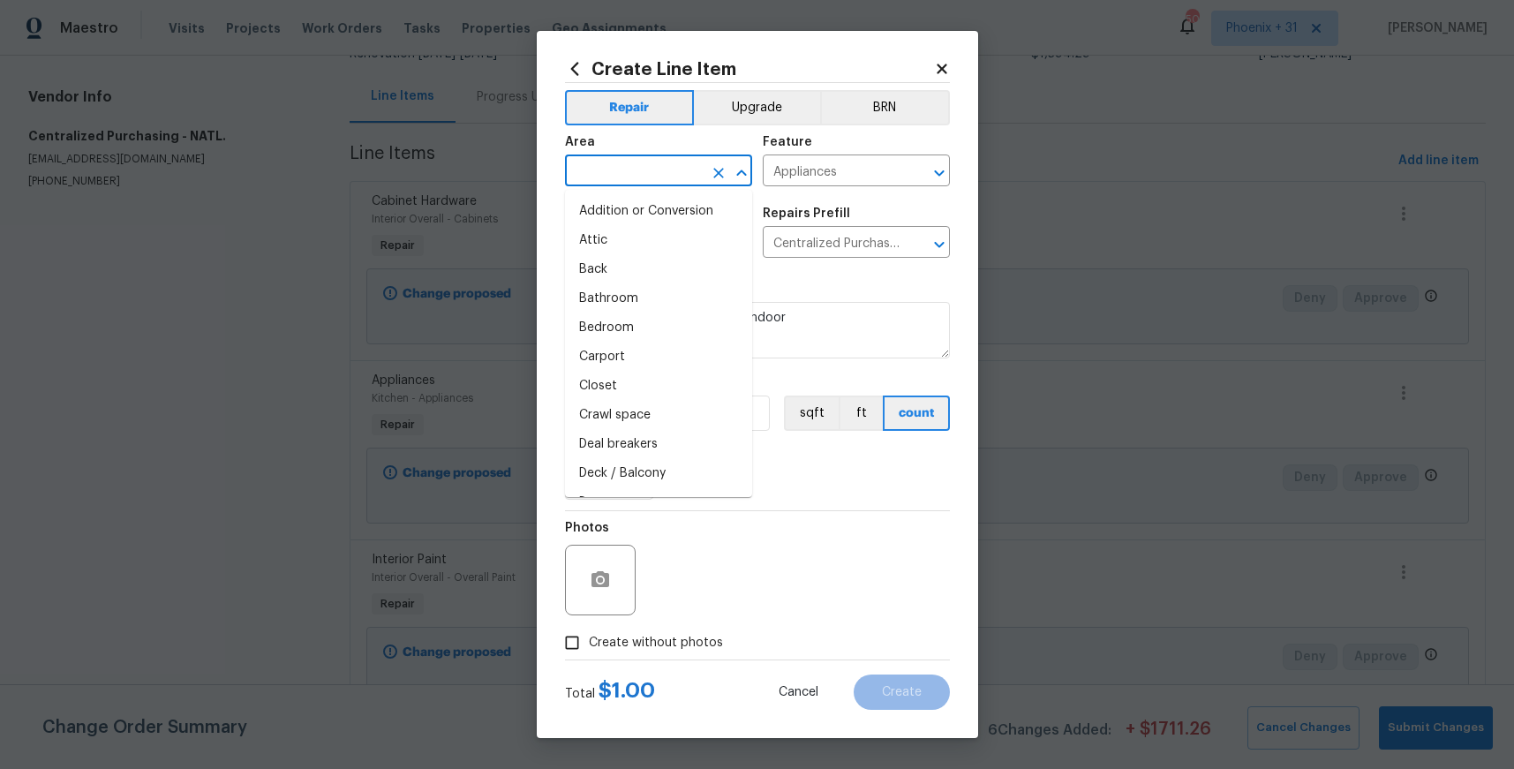
click at [636, 167] on input "text" at bounding box center [634, 172] width 138 height 27
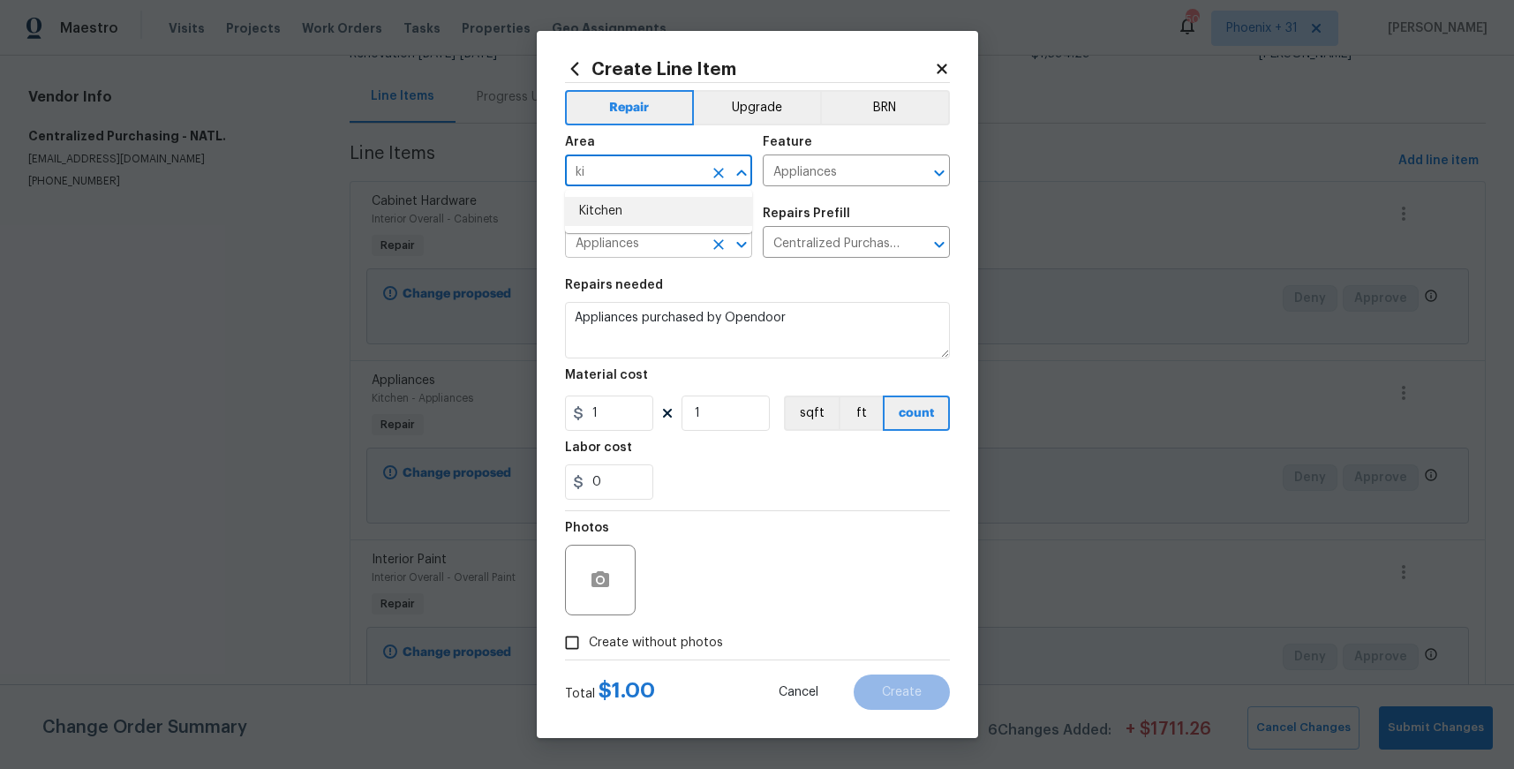
drag, startPoint x: 639, startPoint y: 219, endPoint x: 632, endPoint y: 250, distance: 31.7
click at [639, 219] on li "Kitchen" at bounding box center [658, 211] width 187 height 29
type input "Kitchen"
click at [625, 431] on section "Repairs needed Appliances purchased by Opendoor Material cost 1 1 sqft ft count…" at bounding box center [757, 389] width 385 height 242
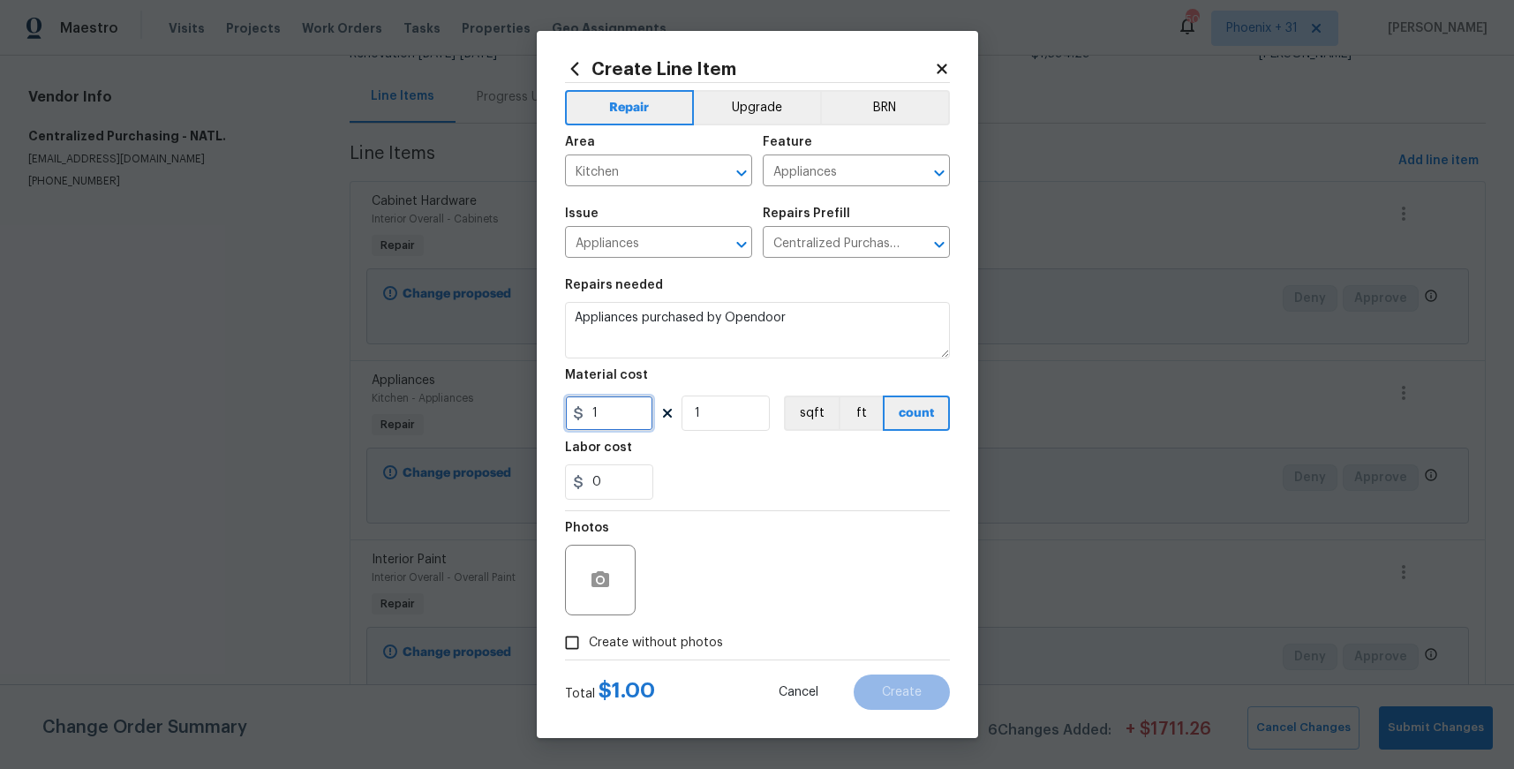
click at [624, 426] on input "1" at bounding box center [609, 413] width 88 height 35
drag, startPoint x: 625, startPoint y: 419, endPoint x: 571, endPoint y: 412, distance: 54.3
click at [572, 413] on div "1" at bounding box center [609, 413] width 88 height 35
type input "390.74"
click at [643, 645] on span "Create without photos" at bounding box center [656, 643] width 134 height 19
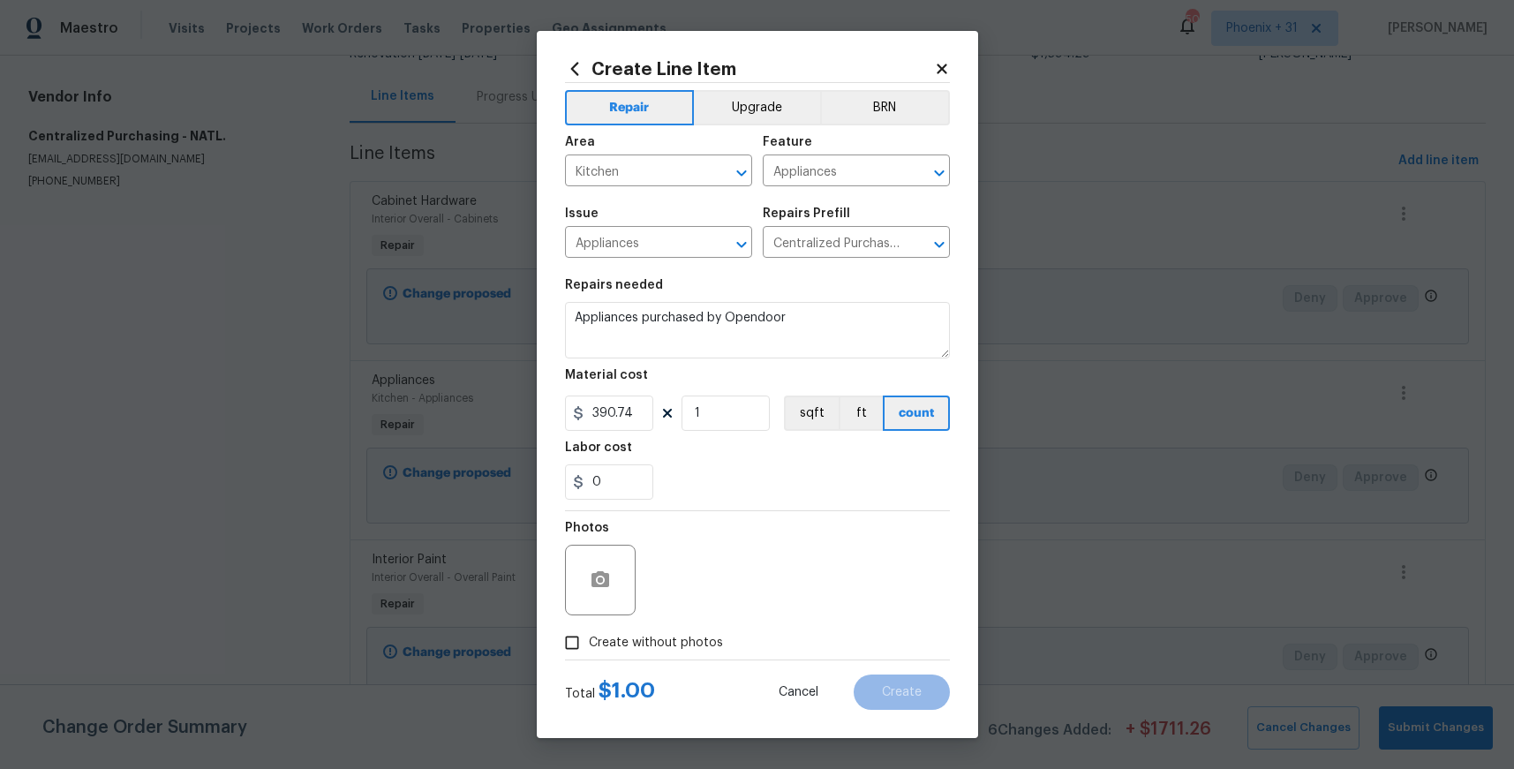
click at [589, 645] on input "Create without photos" at bounding box center [572, 643] width 34 height 34
checkbox input "true"
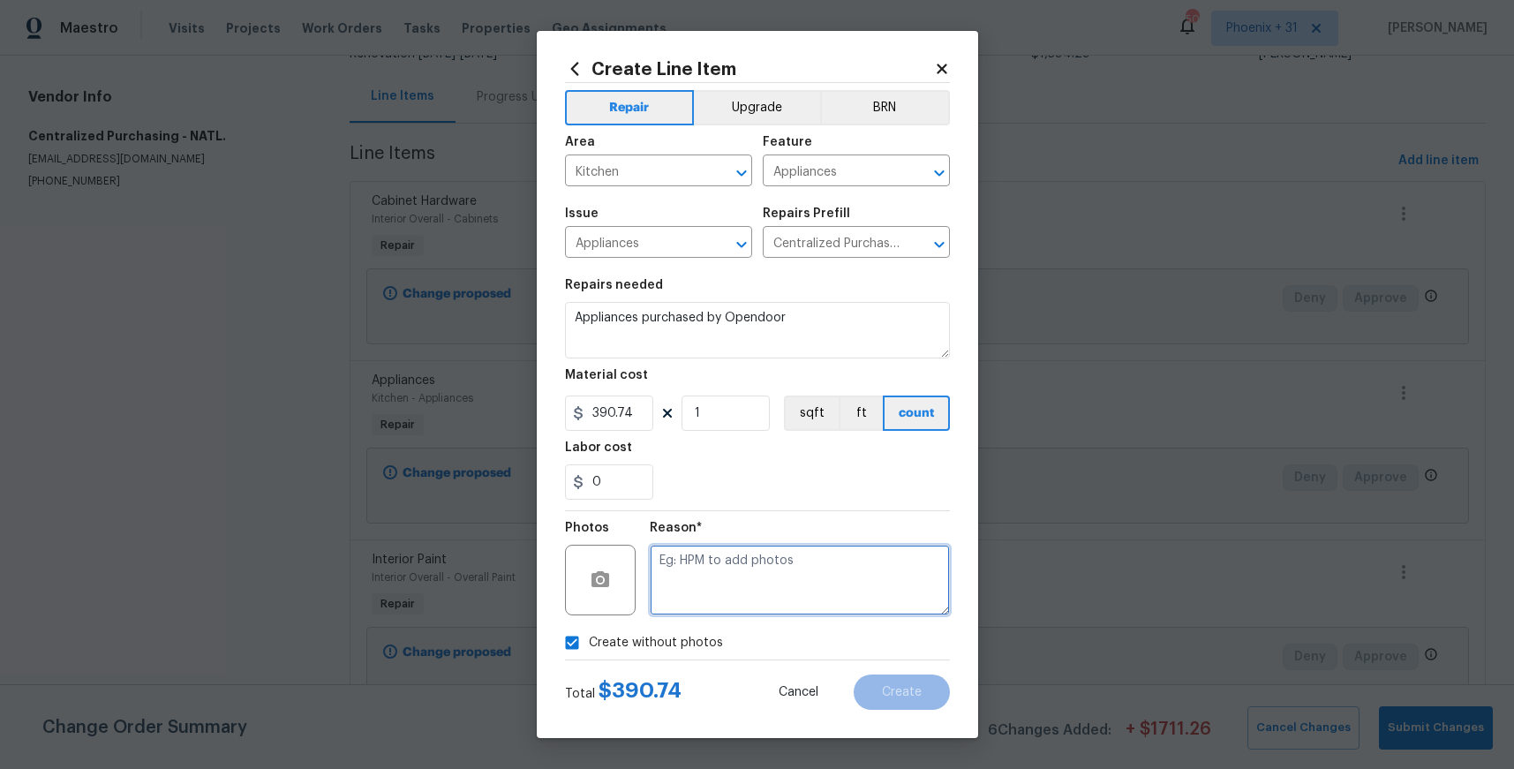
click at [724, 572] on textarea at bounding box center [800, 580] width 300 height 71
type textarea "NA"
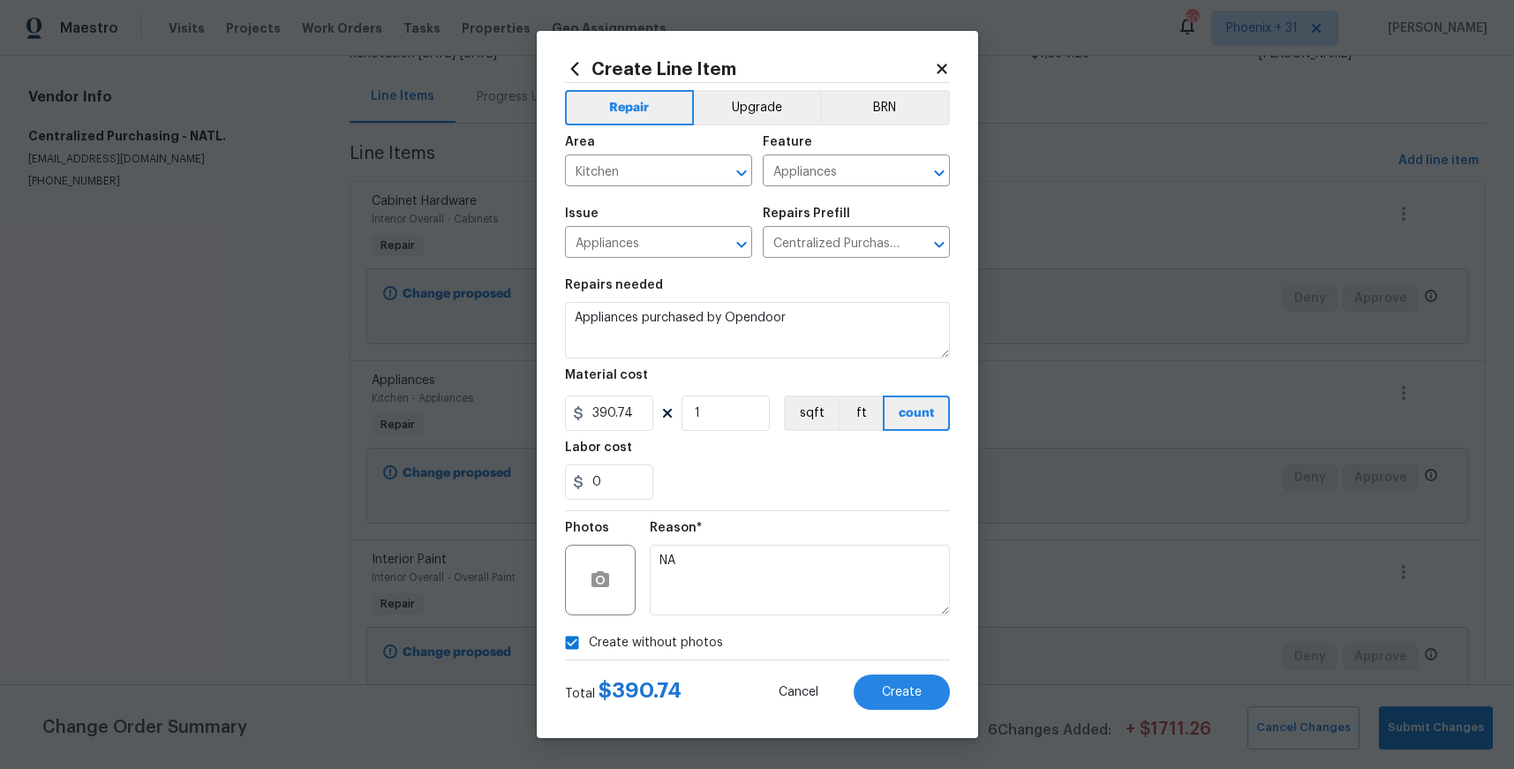
click at [886, 673] on div "Total $ 390.74 Cancel Create" at bounding box center [757, 684] width 385 height 49
click at [891, 682] on button "Create" at bounding box center [902, 692] width 96 height 35
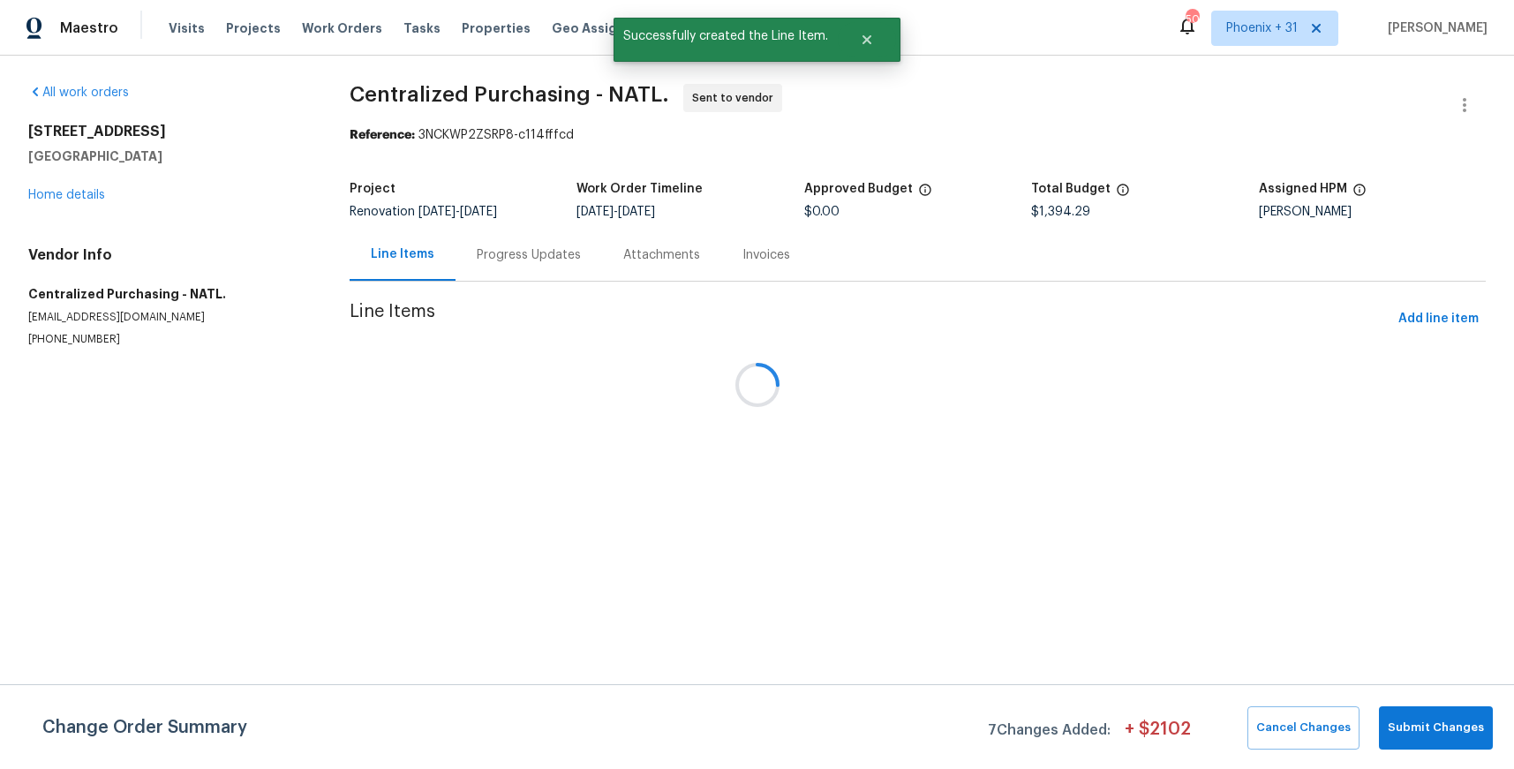
scroll to position [0, 0]
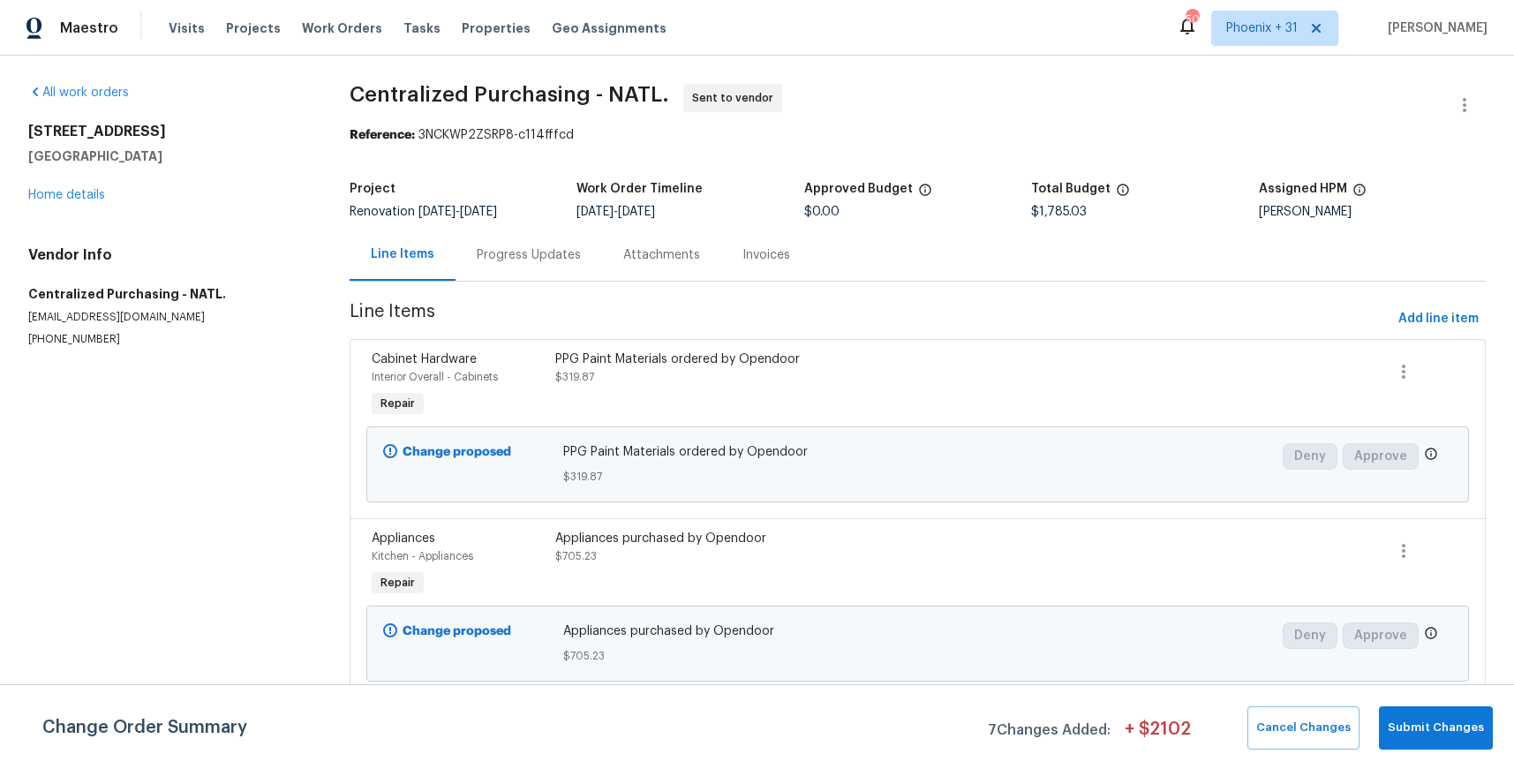
drag, startPoint x: 292, startPoint y: 28, endPoint x: 472, endPoint y: 51, distance: 181.6
click at [302, 29] on span "Work Orders" at bounding box center [342, 28] width 80 height 18
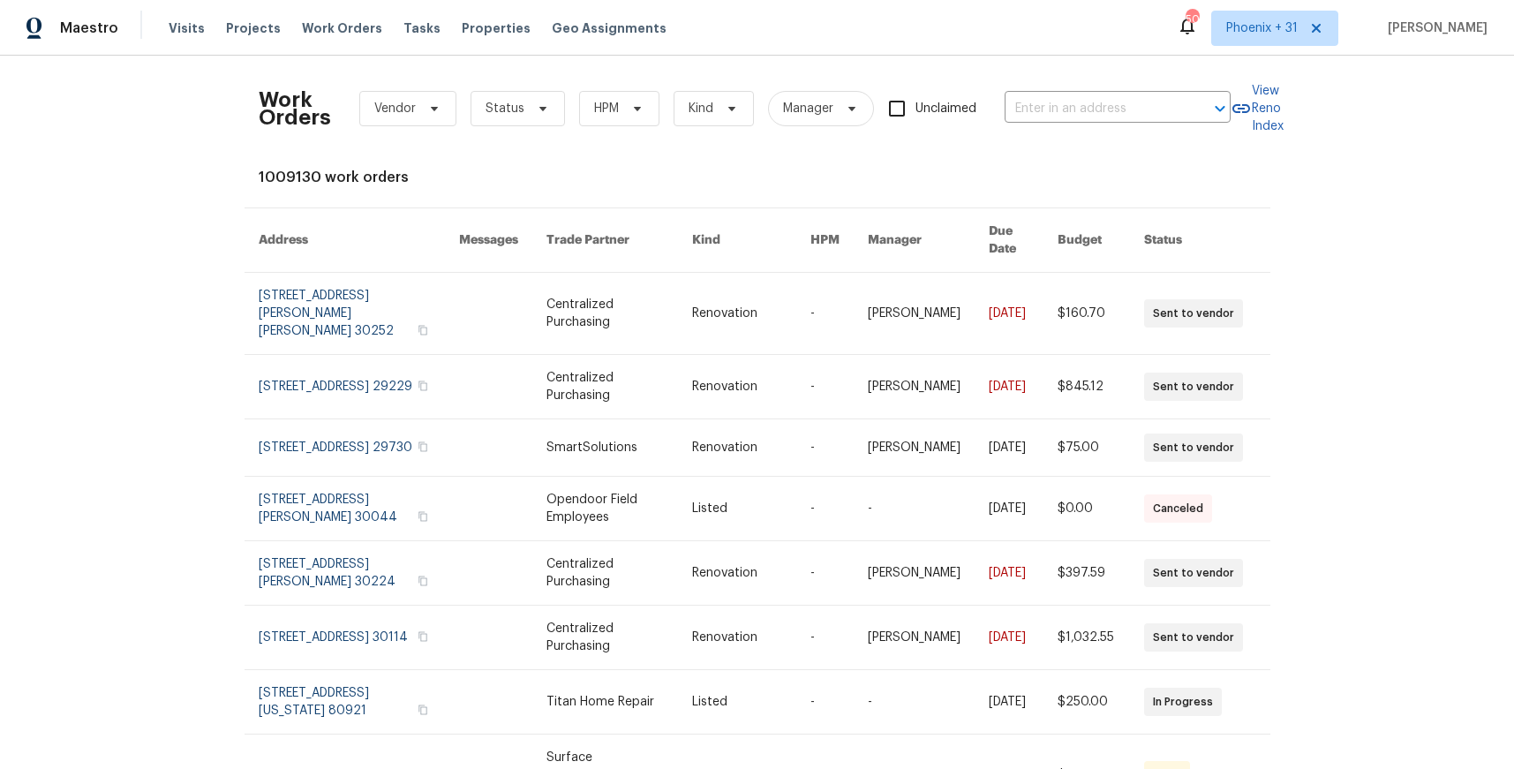
drag, startPoint x: 1085, startPoint y: 66, endPoint x: 1061, endPoint y: 89, distance: 33.1
click at [1074, 77] on div "Work Orders Vendor Status HPM Kind Manager Unclaimed ​ View Reno Index 1009130 …" at bounding box center [757, 412] width 1514 height 713
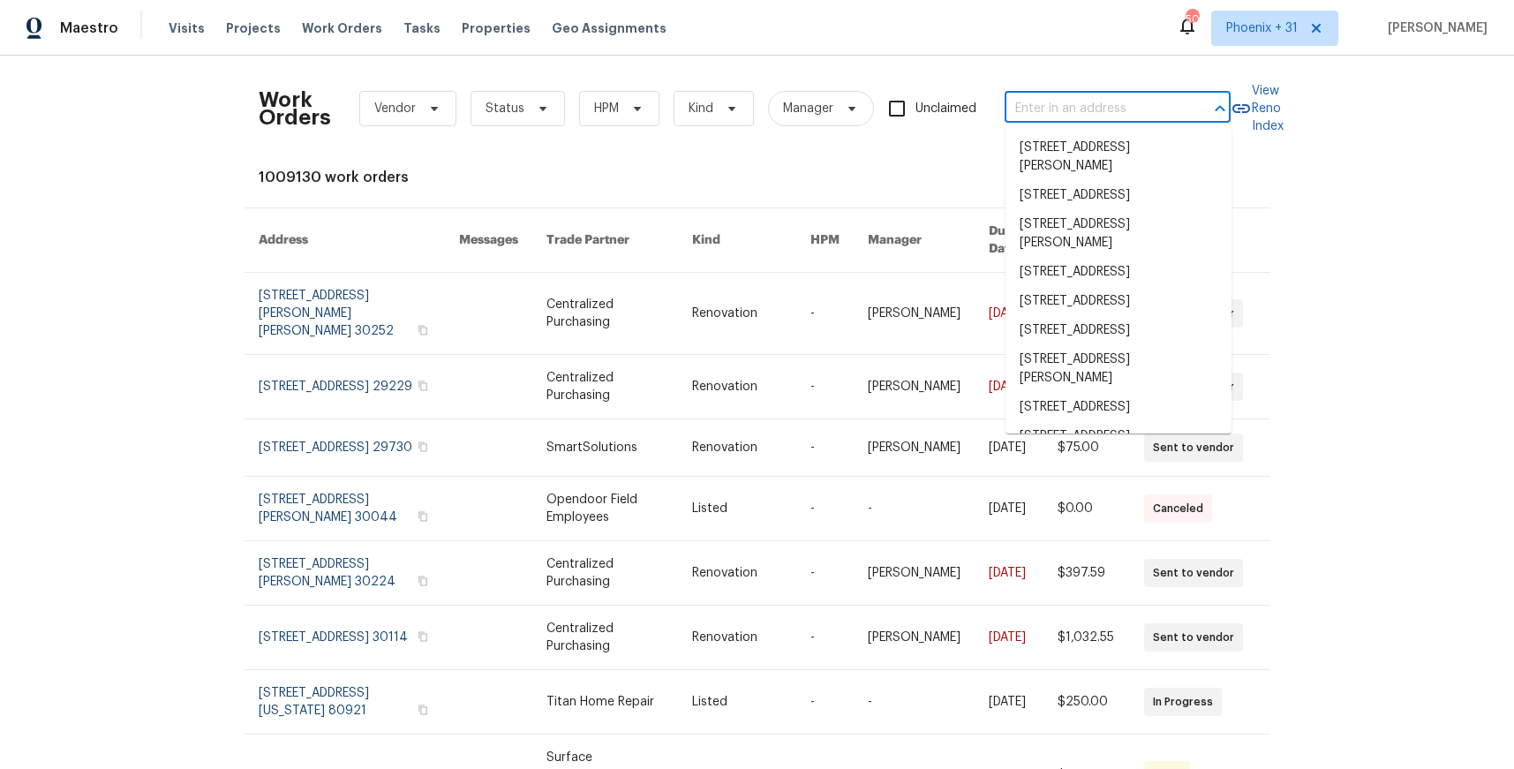
click at [1054, 104] on input "text" at bounding box center [1093, 108] width 177 height 27
paste input "[STREET_ADDRESS][PERSON_NAME]"
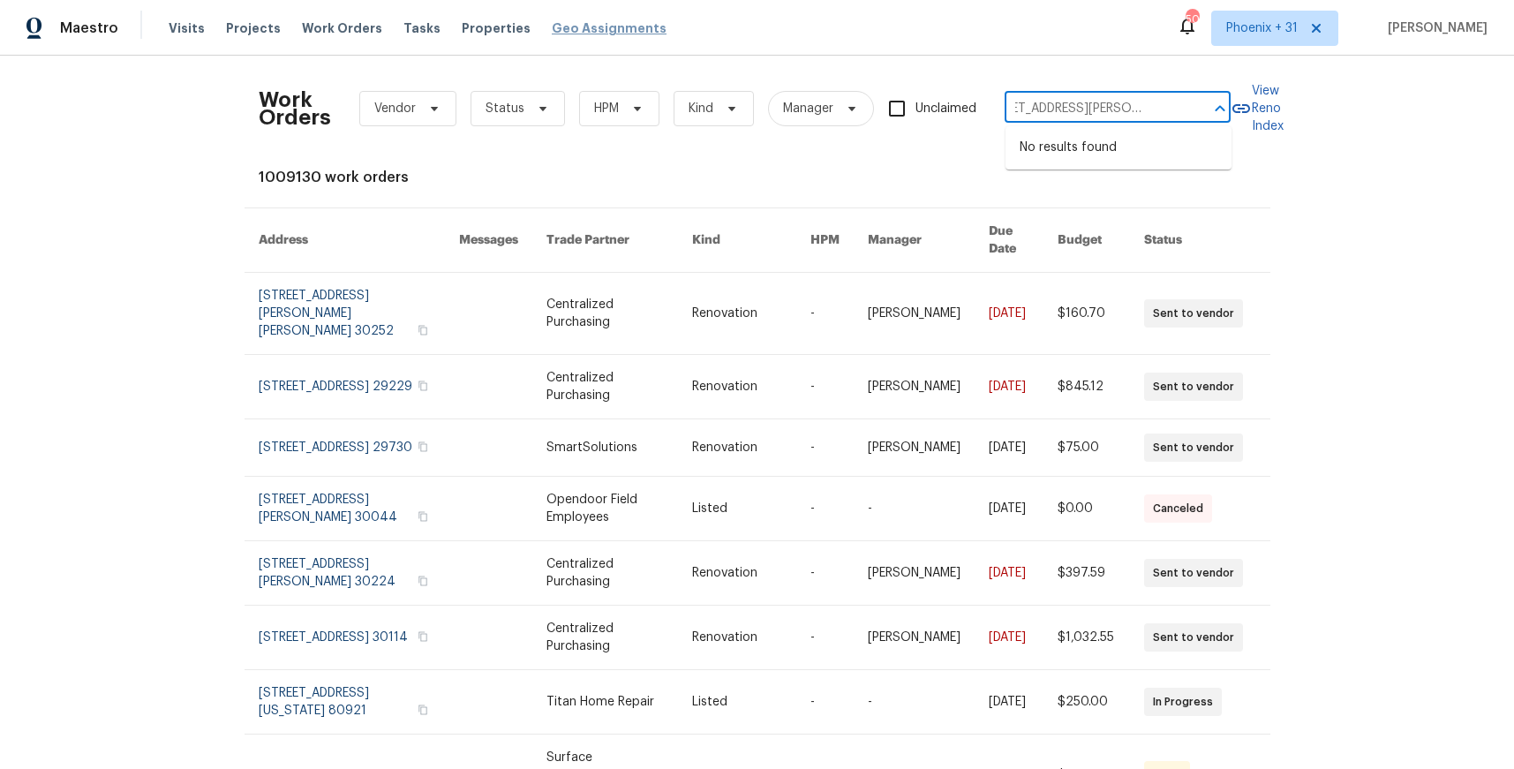
type input "[STREET_ADDRESS][PERSON_NAME]"
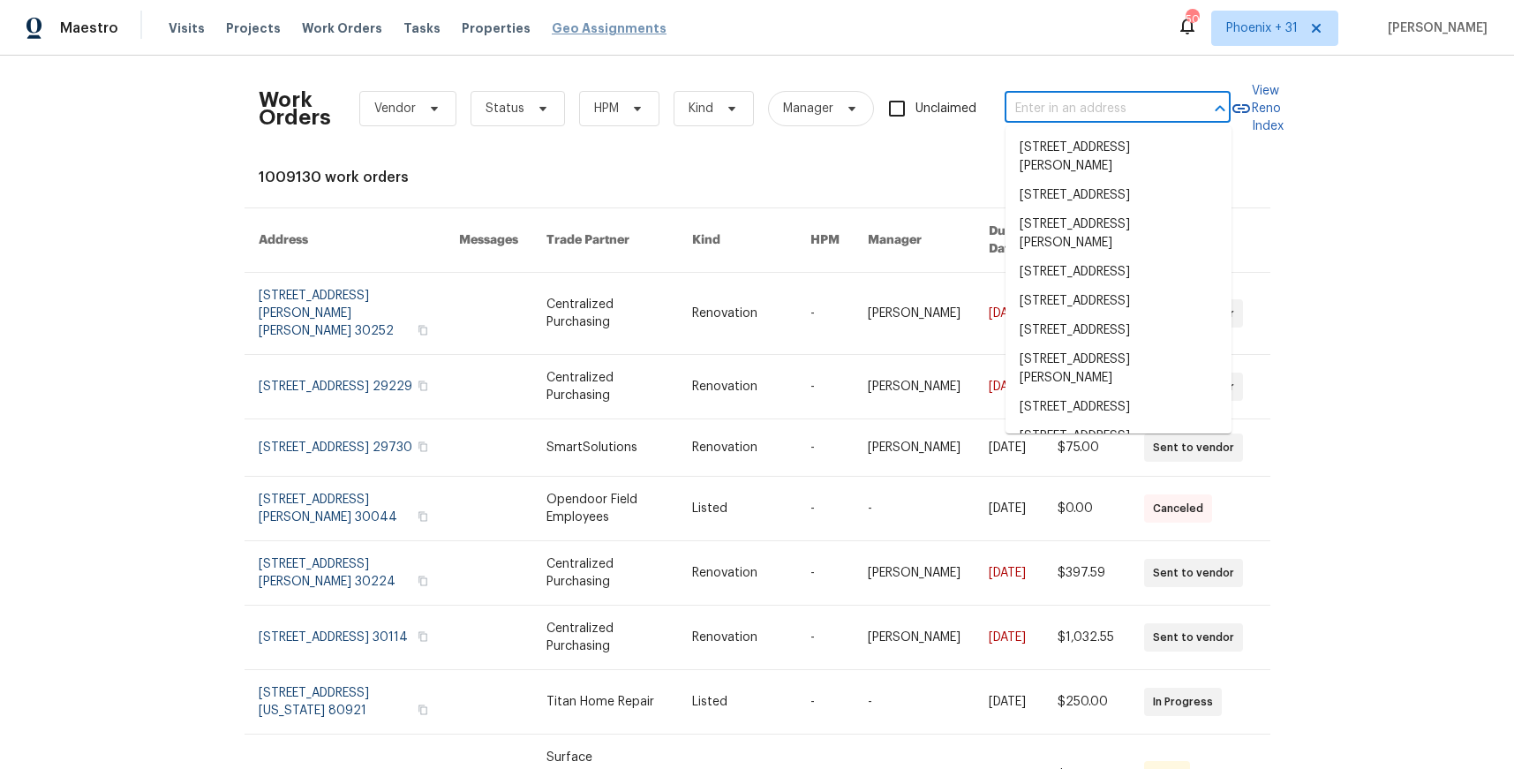
scroll to position [0, 0]
drag, startPoint x: 1252, startPoint y: 26, endPoint x: 1250, endPoint y: 50, distance: 24.8
click at [1252, 26] on span "Phoenix + 31" at bounding box center [1262, 28] width 72 height 18
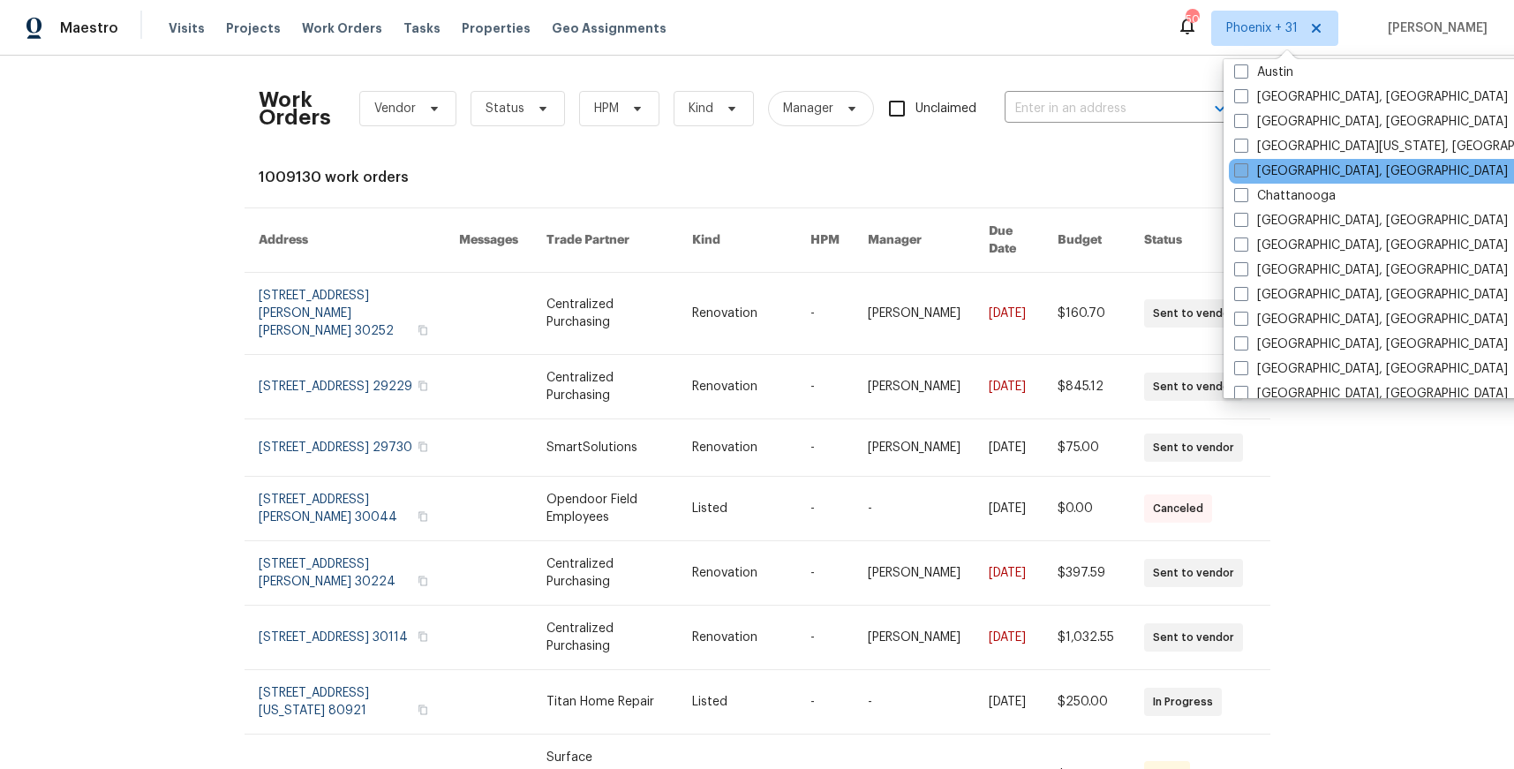
scroll to position [878, 0]
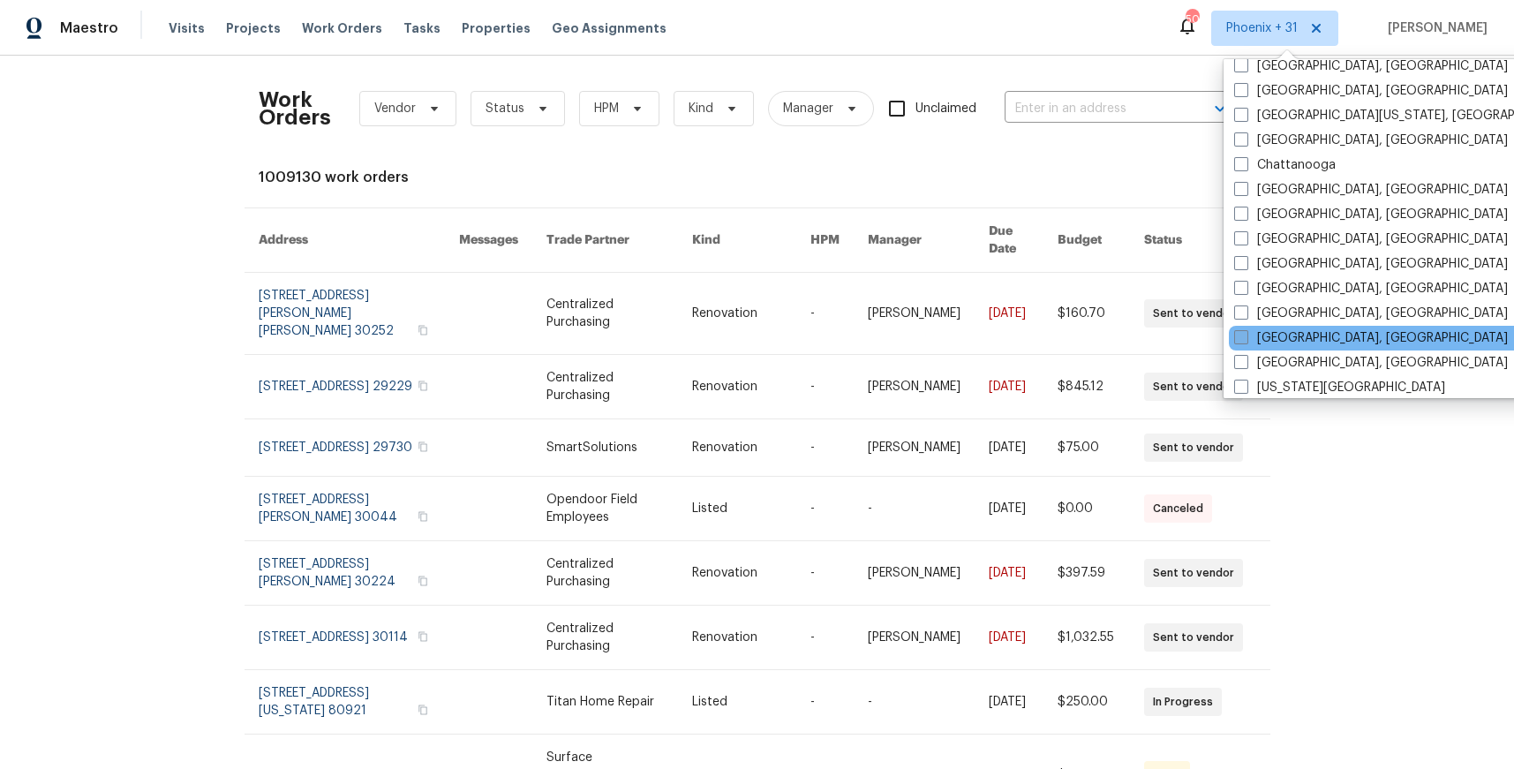
click at [1302, 332] on label "[GEOGRAPHIC_DATA], [GEOGRAPHIC_DATA]" at bounding box center [1371, 338] width 274 height 18
click at [1246, 332] on input "[GEOGRAPHIC_DATA], [GEOGRAPHIC_DATA]" at bounding box center [1239, 334] width 11 height 11
checkbox input "true"
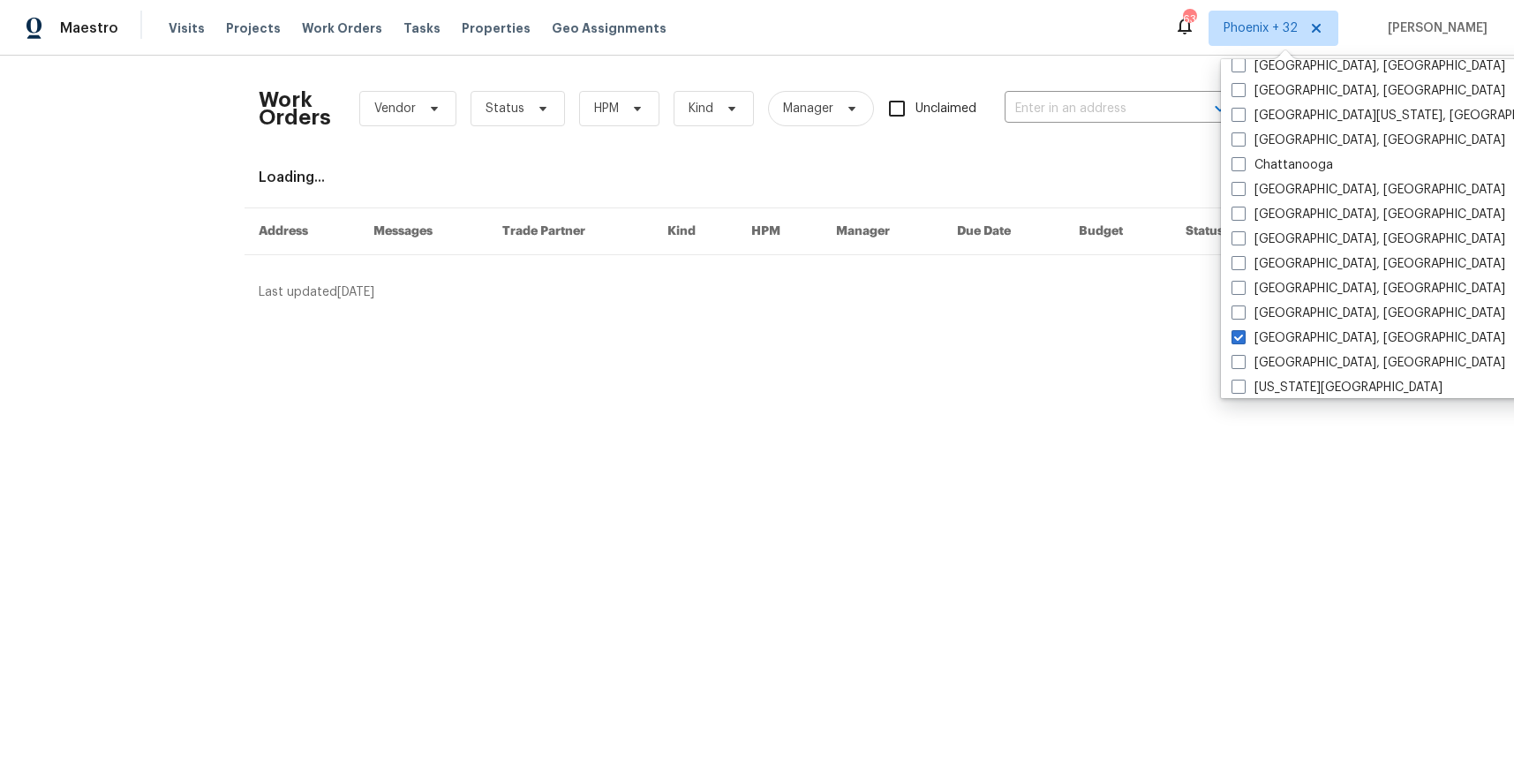
click at [1037, 89] on div "Work Orders Vendor Status HPM Kind Manager Unclaimed ​" at bounding box center [745, 109] width 972 height 78
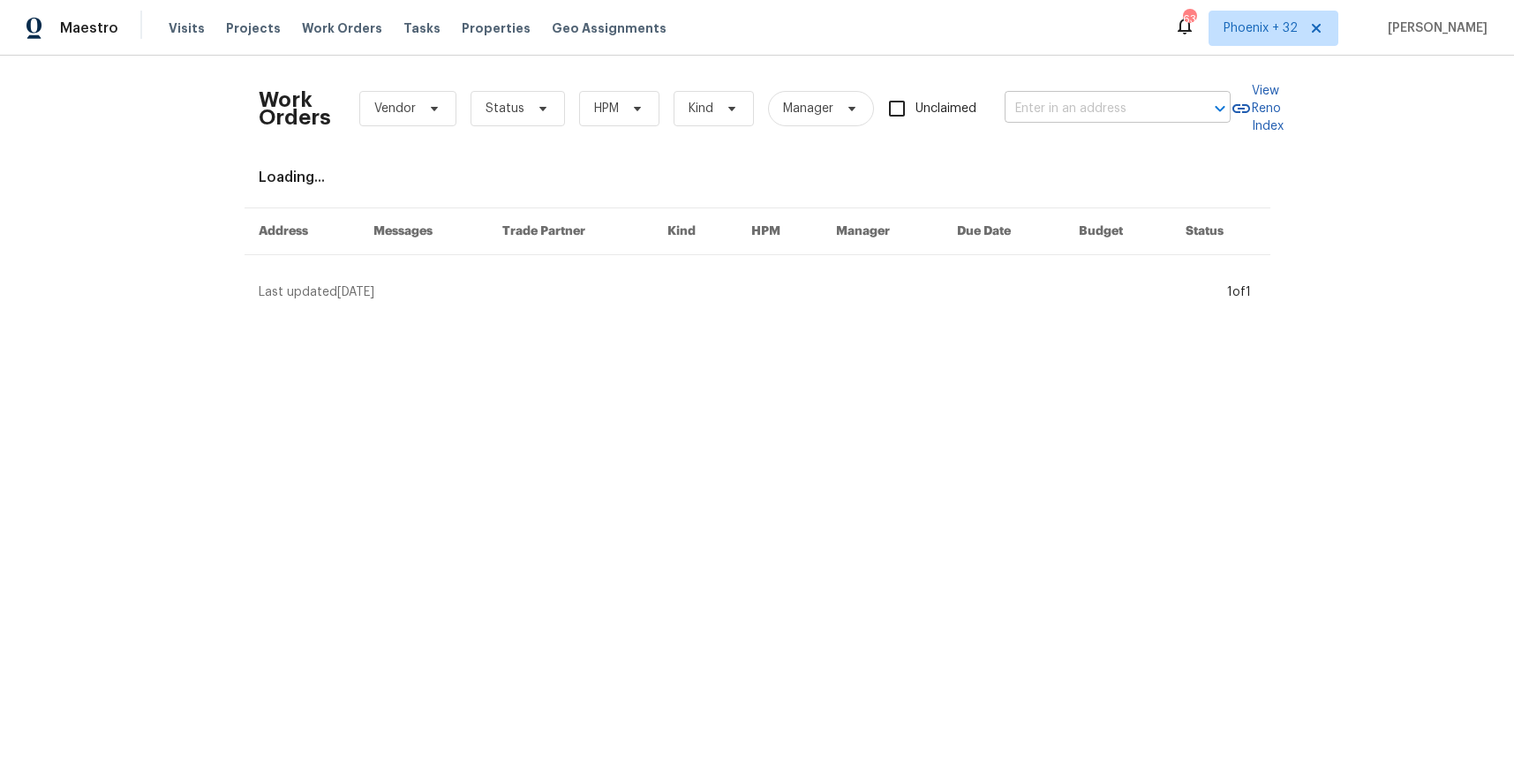
click at [1039, 100] on input "text" at bounding box center [1093, 108] width 177 height 27
paste input "[STREET_ADDRESS][PERSON_NAME]"
type input "[STREET_ADDRESS][PERSON_NAME]"
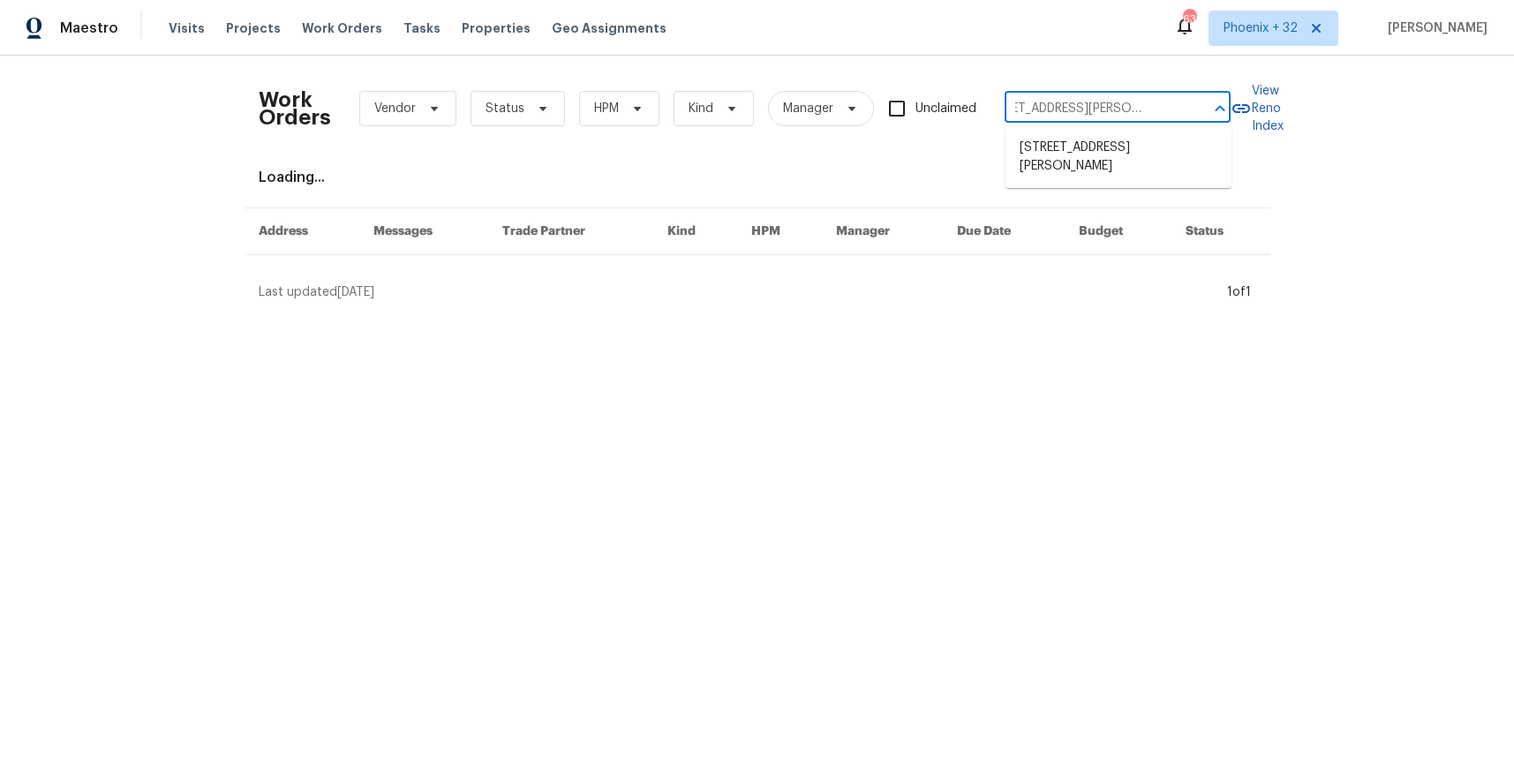
click at [1054, 132] on ul "[STREET_ADDRESS][PERSON_NAME]" at bounding box center [1119, 157] width 226 height 62
click at [1056, 147] on li "[STREET_ADDRESS][PERSON_NAME]" at bounding box center [1119, 157] width 226 height 48
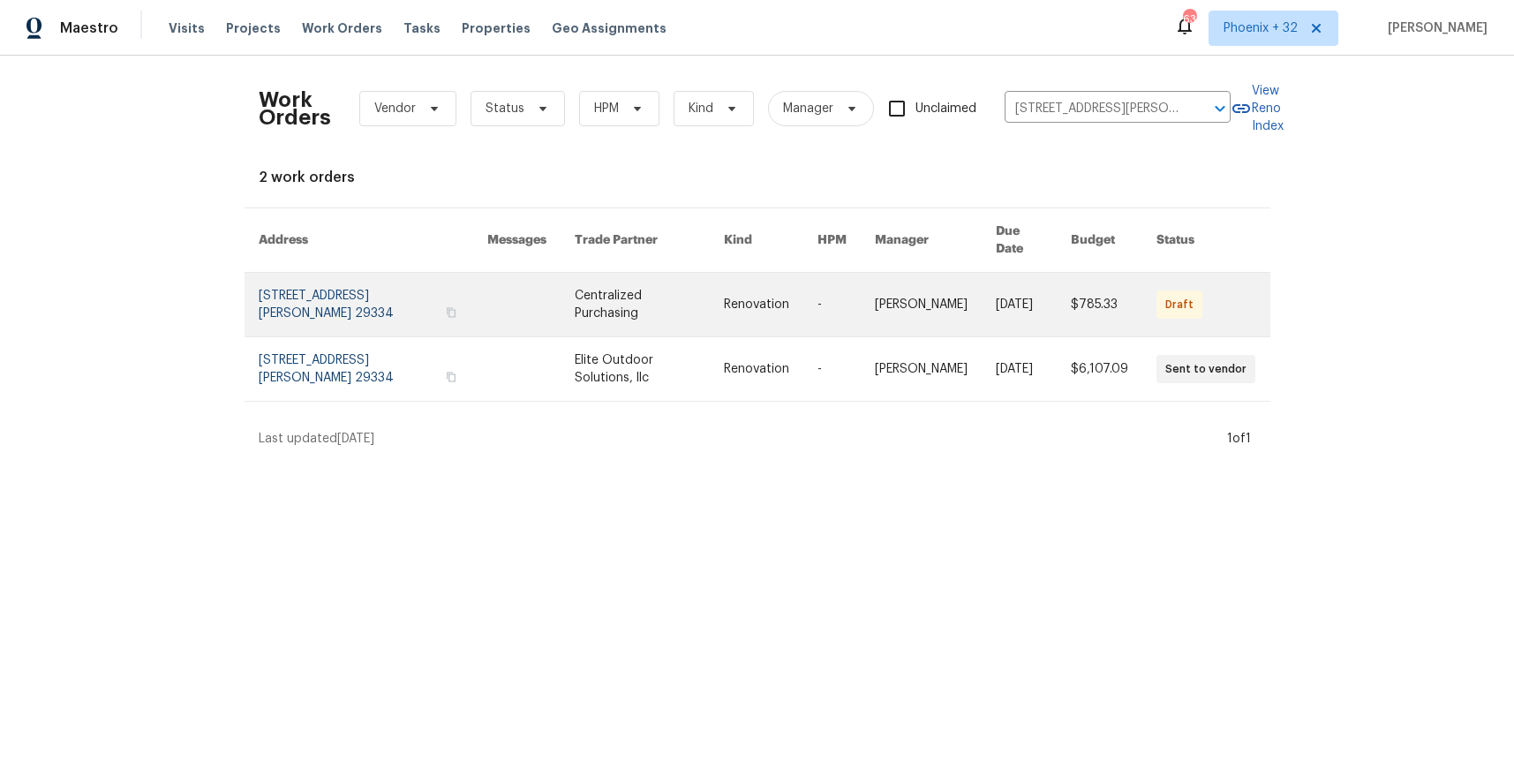
click at [632, 301] on link at bounding box center [649, 305] width 149 height 64
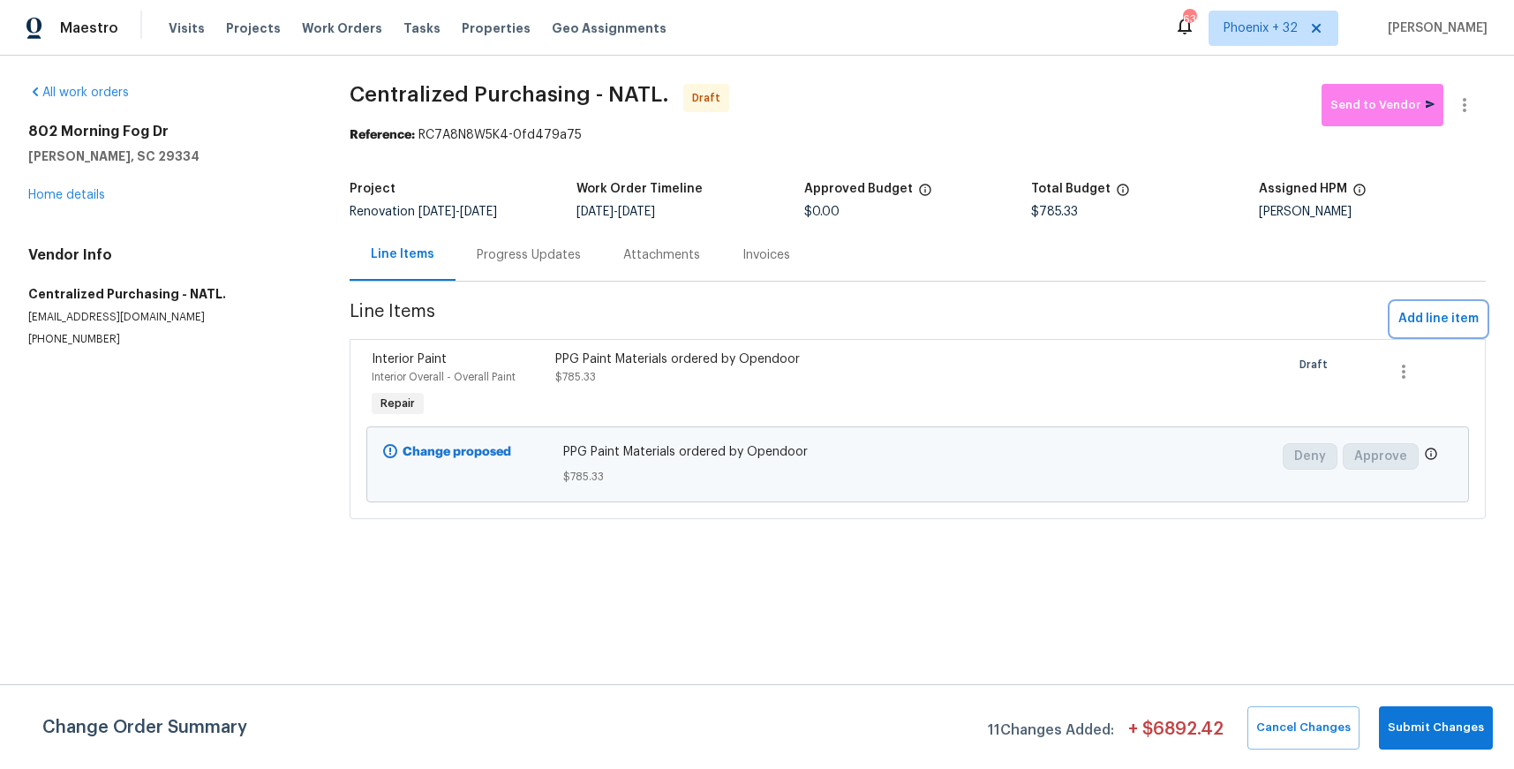
click at [1434, 313] on span "Add line item" at bounding box center [1439, 319] width 80 height 22
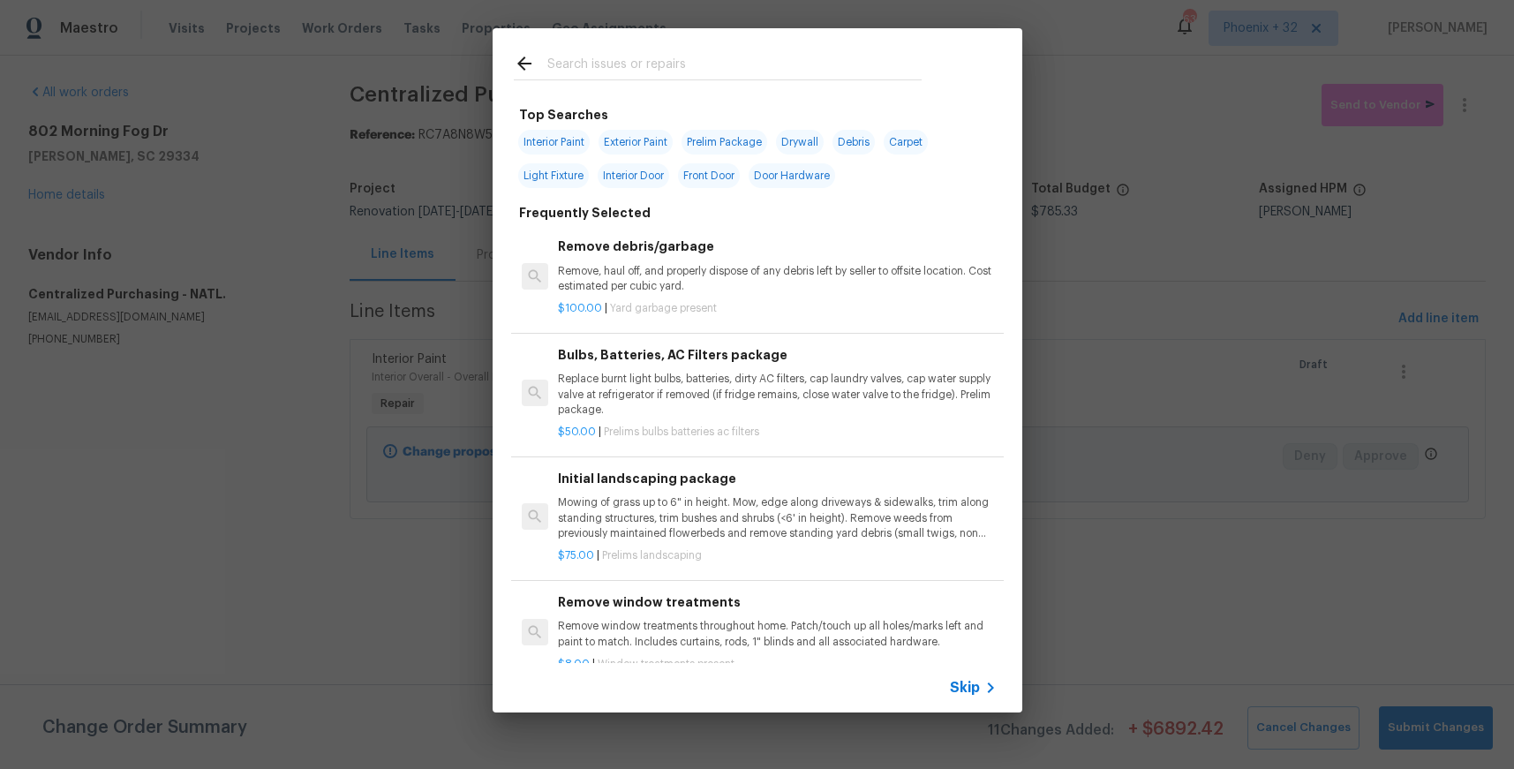
click at [735, 67] on input "text" at bounding box center [734, 66] width 374 height 26
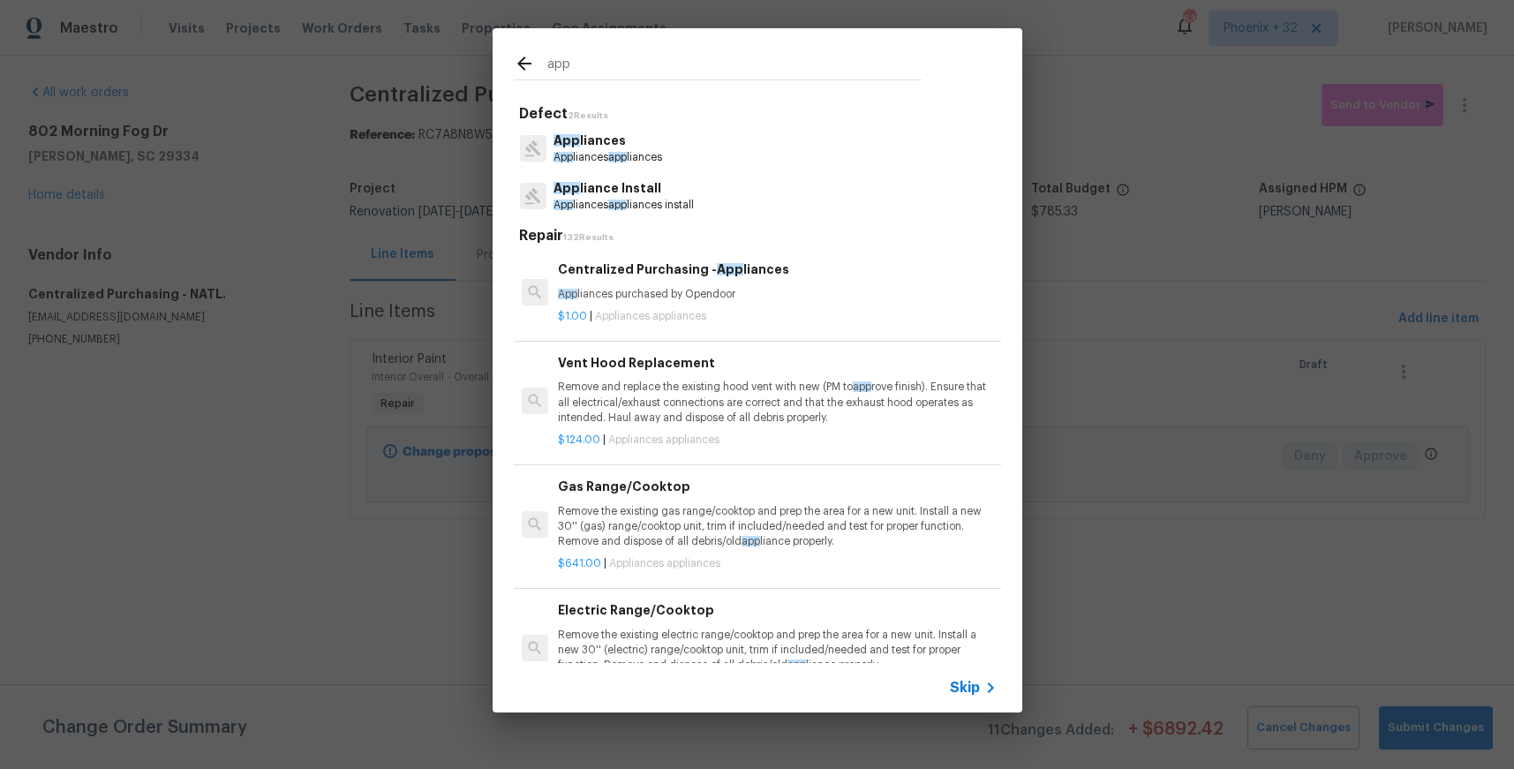
type input "app"
click at [838, 288] on p "App liances purchased by Opendoor" at bounding box center [777, 294] width 438 height 15
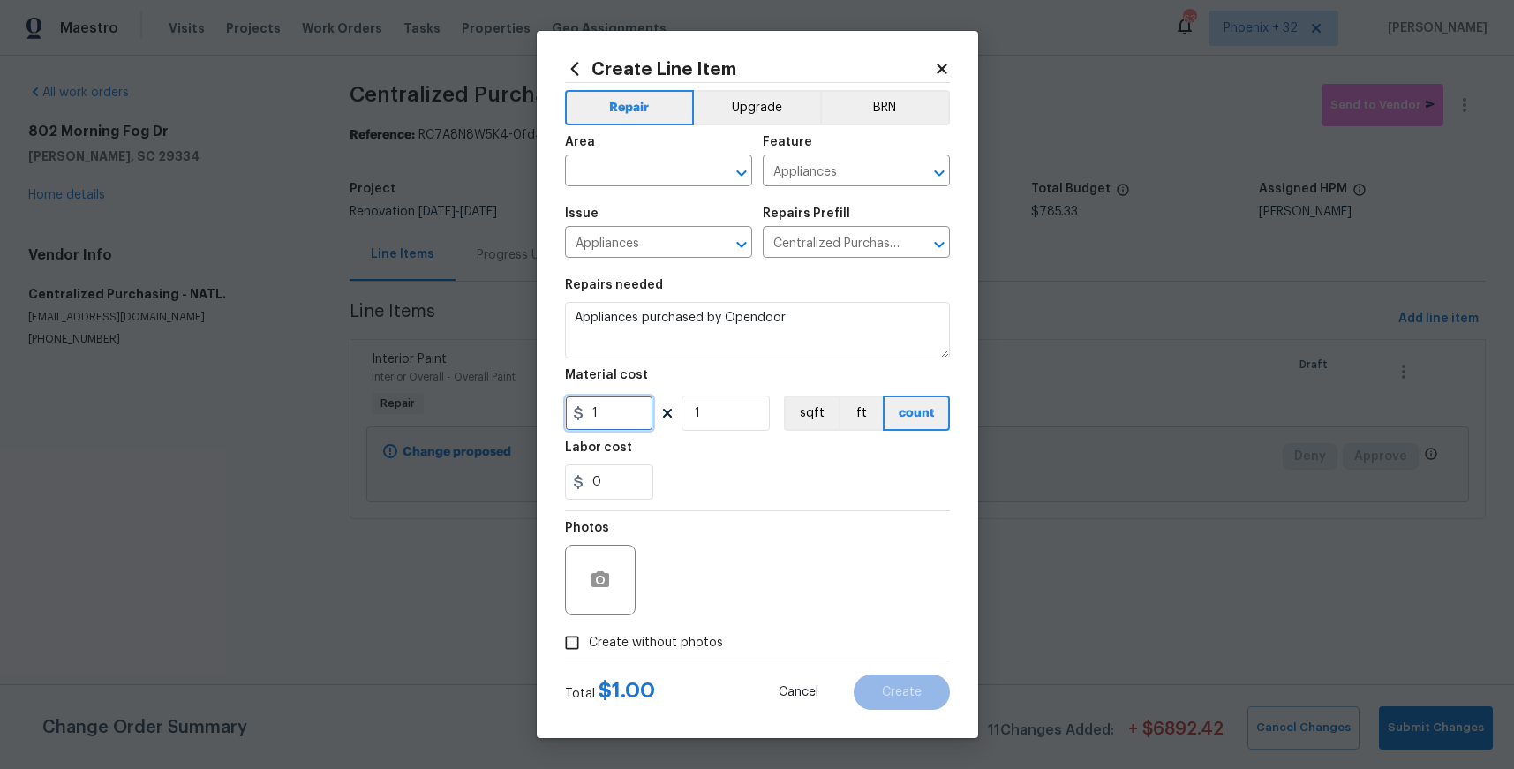
drag, startPoint x: 615, startPoint y: 421, endPoint x: 577, endPoint y: 414, distance: 38.6
click at [577, 414] on div "1" at bounding box center [609, 413] width 88 height 35
type input "390.92"
drag, startPoint x: 599, startPoint y: 150, endPoint x: 600, endPoint y: 160, distance: 9.9
click at [599, 154] on div "Area" at bounding box center [658, 147] width 187 height 23
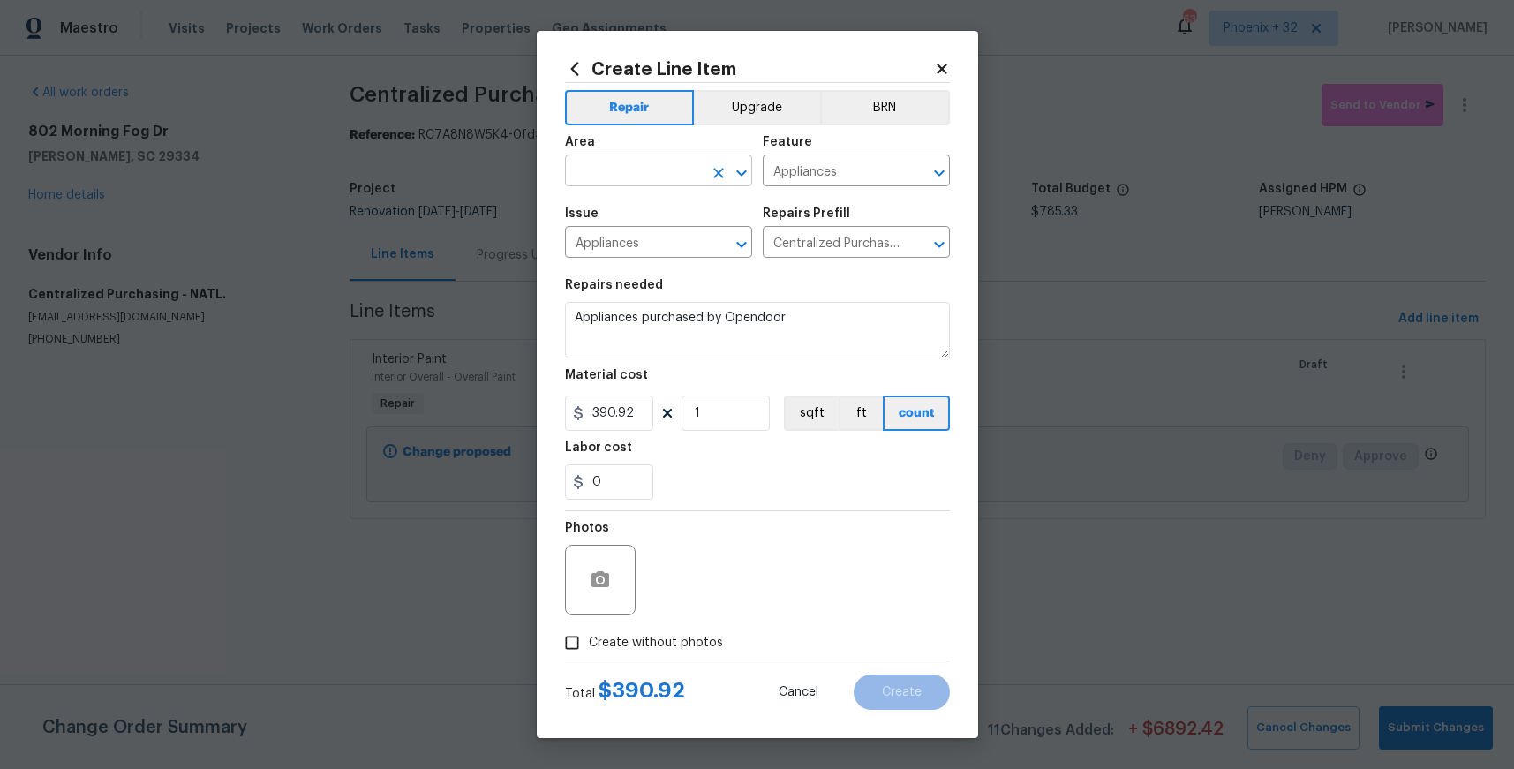
click at [600, 161] on input "text" at bounding box center [634, 172] width 138 height 27
click at [612, 203] on li "Kitchen" at bounding box center [658, 211] width 187 height 29
type input "Kitchen"
click at [704, 632] on label "Create without photos" at bounding box center [639, 643] width 168 height 34
click at [589, 632] on input "Create without photos" at bounding box center [572, 643] width 34 height 34
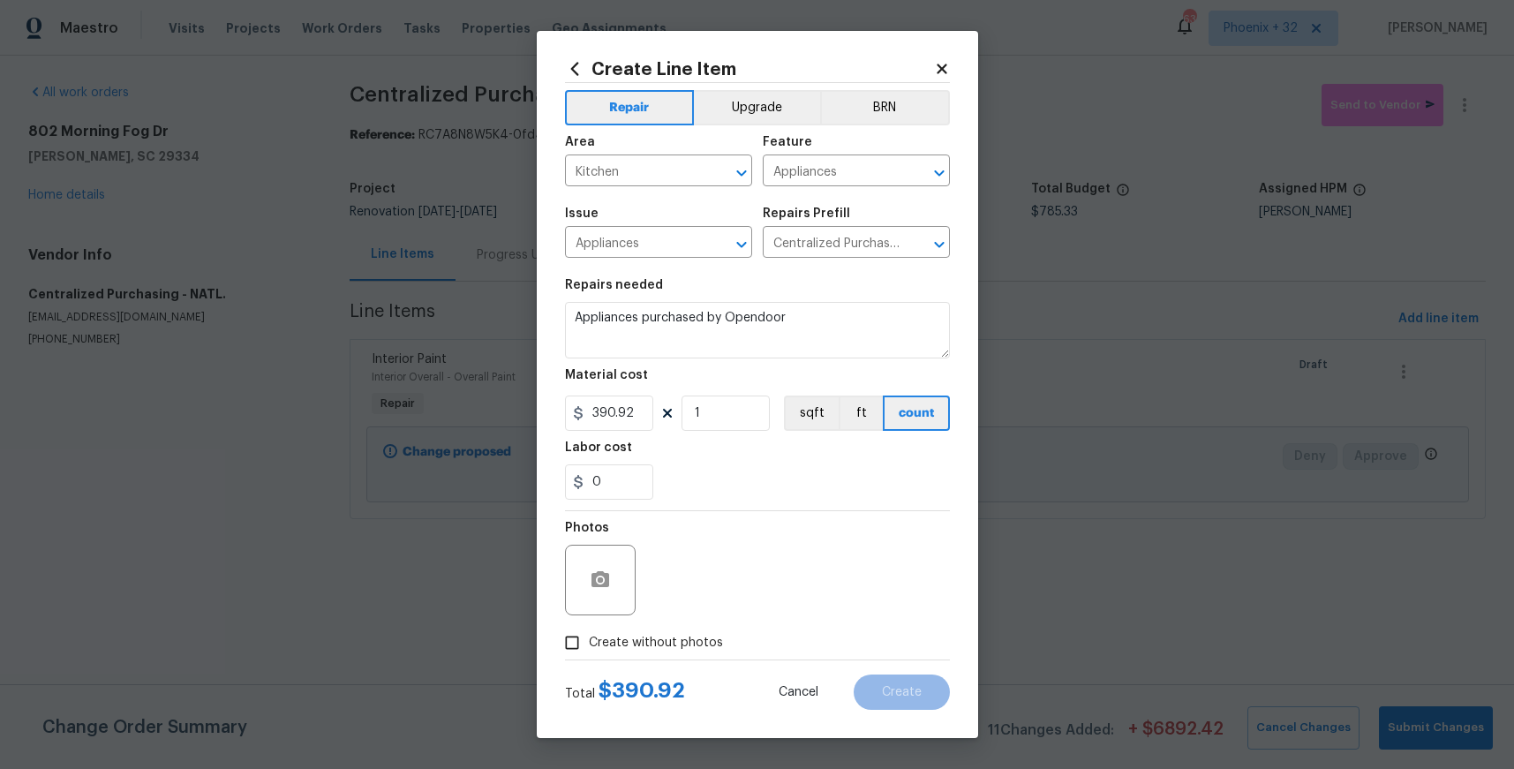
checkbox input "true"
click at [724, 600] on textarea at bounding box center [800, 580] width 300 height 71
type textarea "NA"
click at [911, 694] on span "Create" at bounding box center [902, 692] width 40 height 13
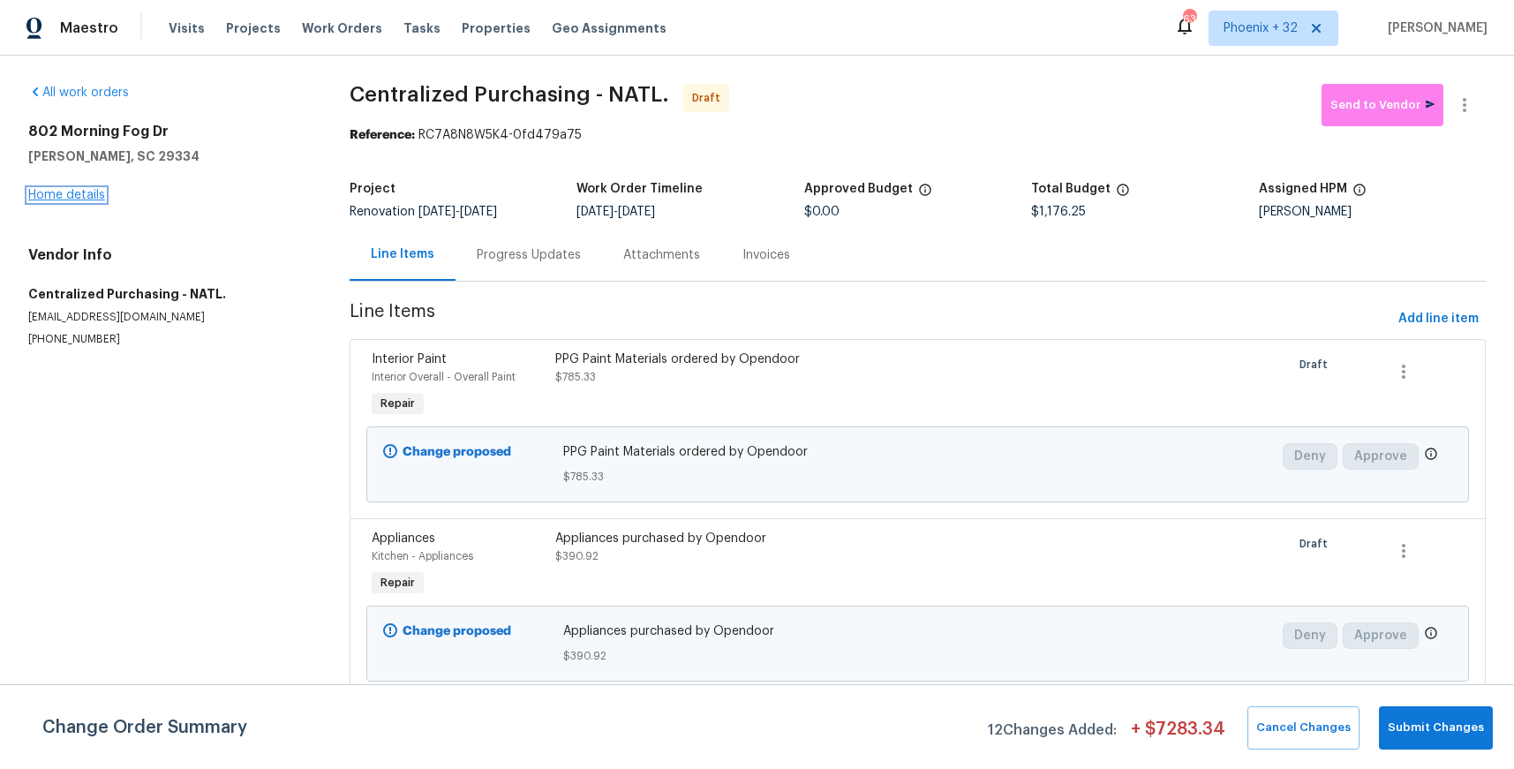
click at [79, 199] on link "Home details" at bounding box center [66, 195] width 77 height 12
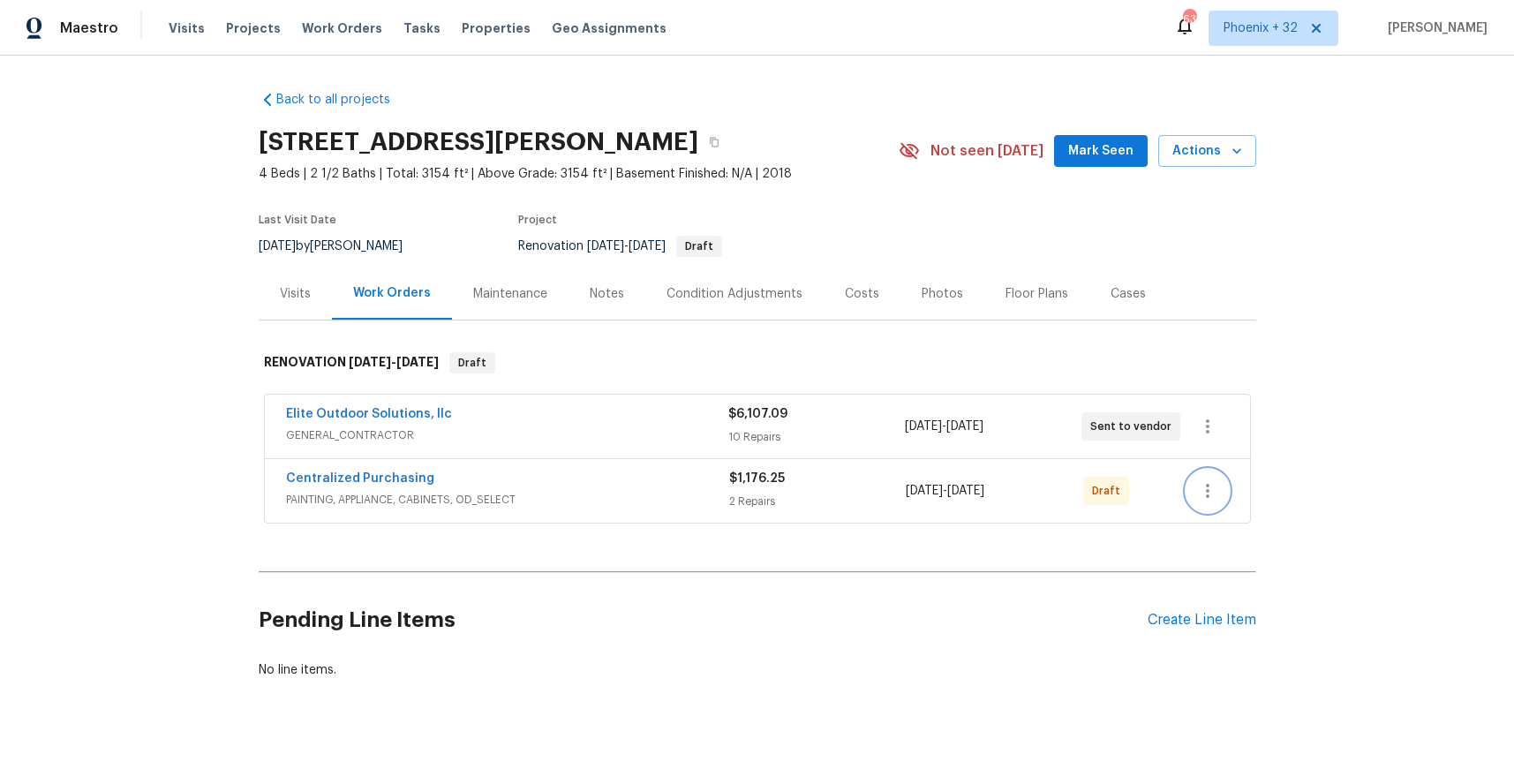
click at [1218, 486] on button "button" at bounding box center [1208, 491] width 42 height 42
click at [1228, 499] on li "Send to Vendor" at bounding box center [1282, 491] width 191 height 29
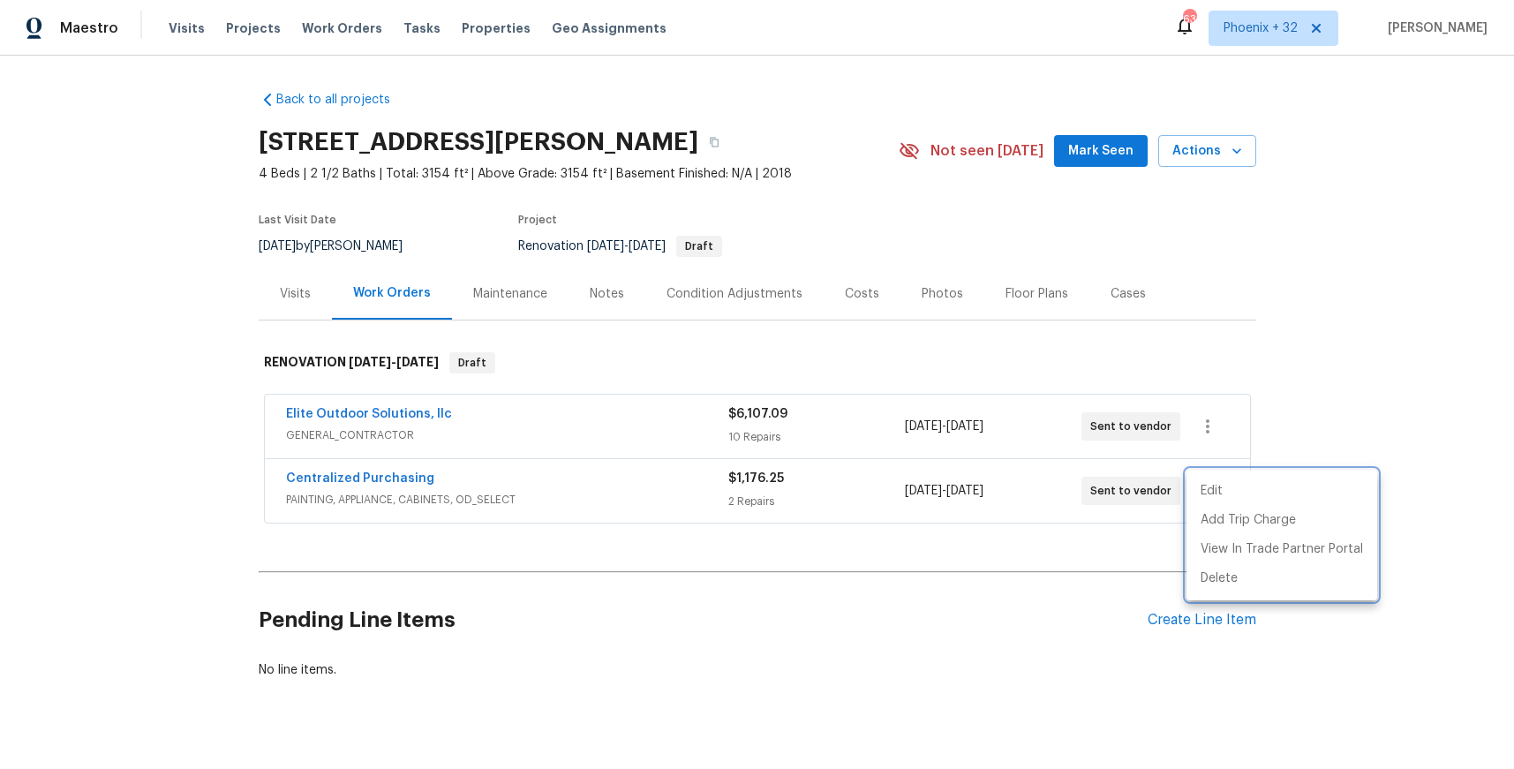
click at [417, 486] on div at bounding box center [757, 384] width 1514 height 769
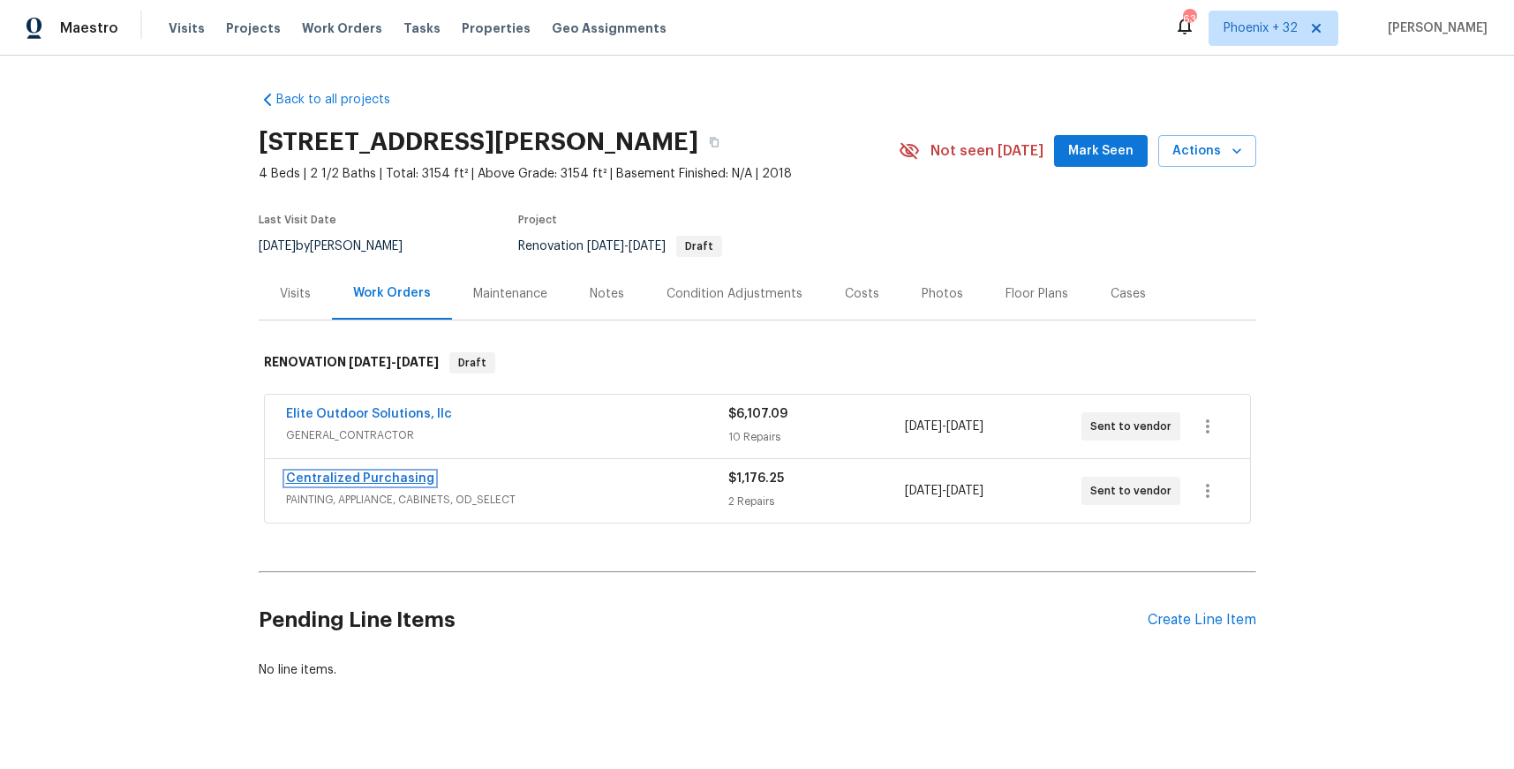
click at [411, 480] on link "Centralized Purchasing" at bounding box center [360, 478] width 148 height 12
